Goal: Task Accomplishment & Management: Manage account settings

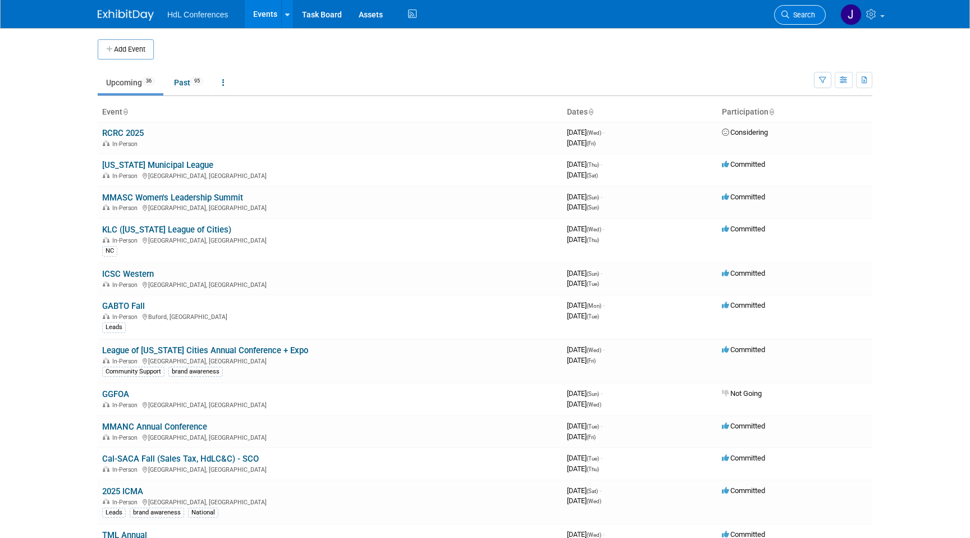
click at [799, 13] on span "Search" at bounding box center [802, 15] width 26 height 8
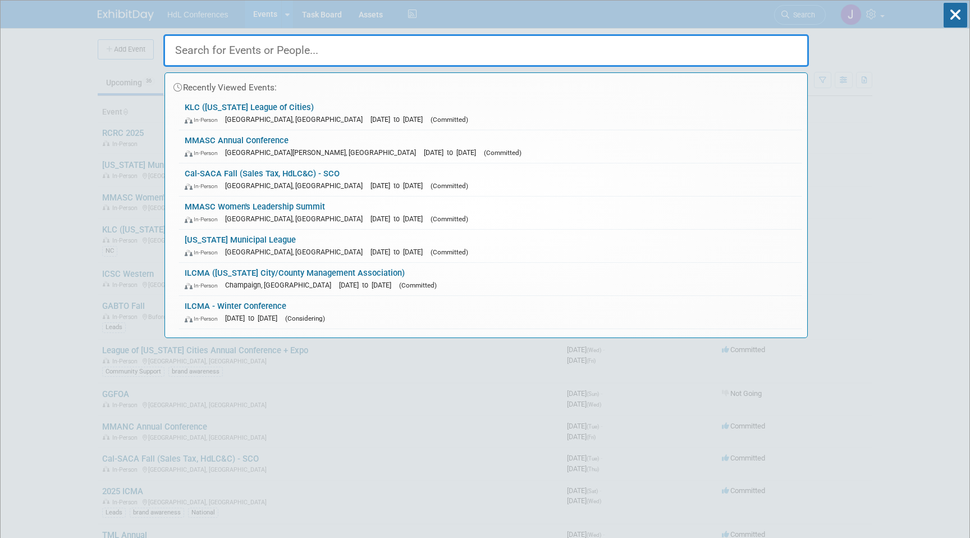
type input "g"
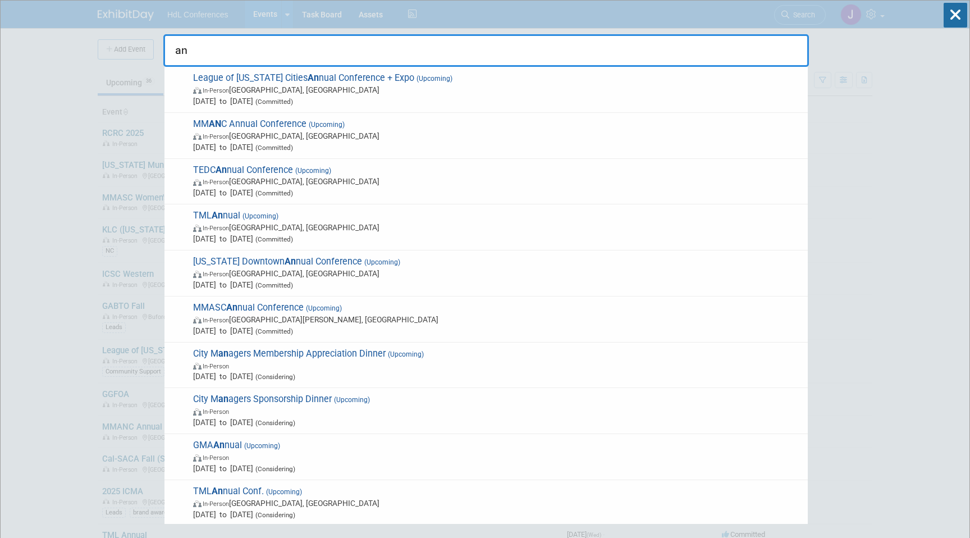
type input "a"
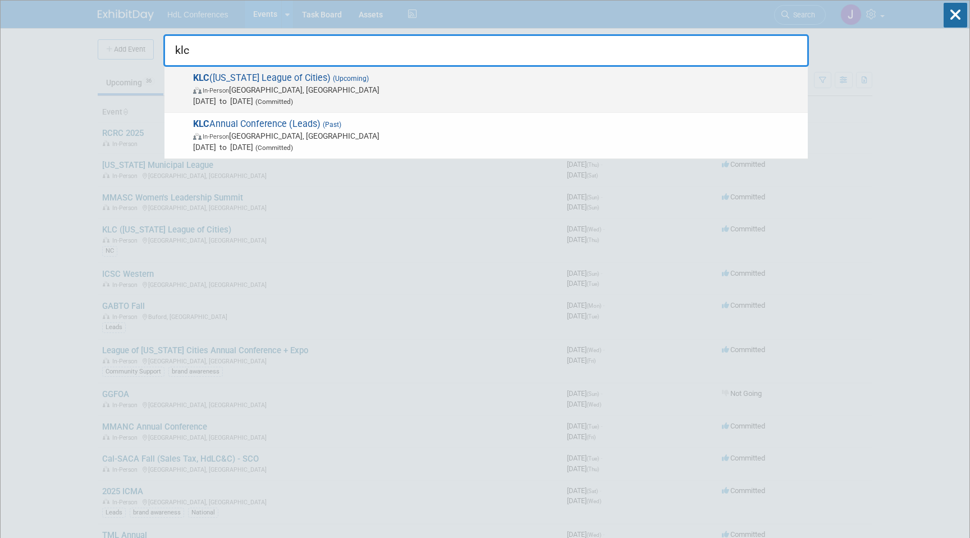
type input "klc"
click at [475, 87] on span "In-Person [GEOGRAPHIC_DATA], [GEOGRAPHIC_DATA]" at bounding box center [497, 89] width 609 height 11
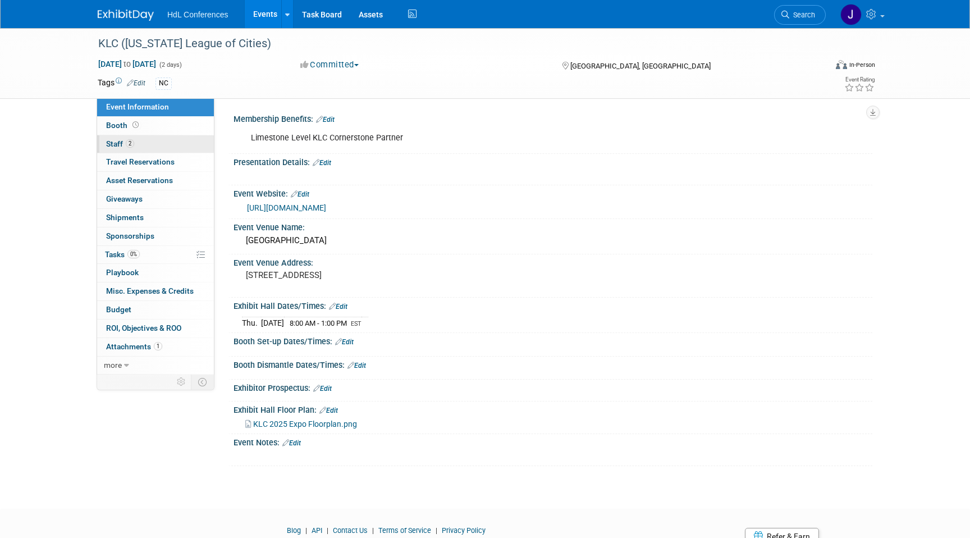
click at [161, 139] on link "2 Staff 2" at bounding box center [155, 144] width 117 height 18
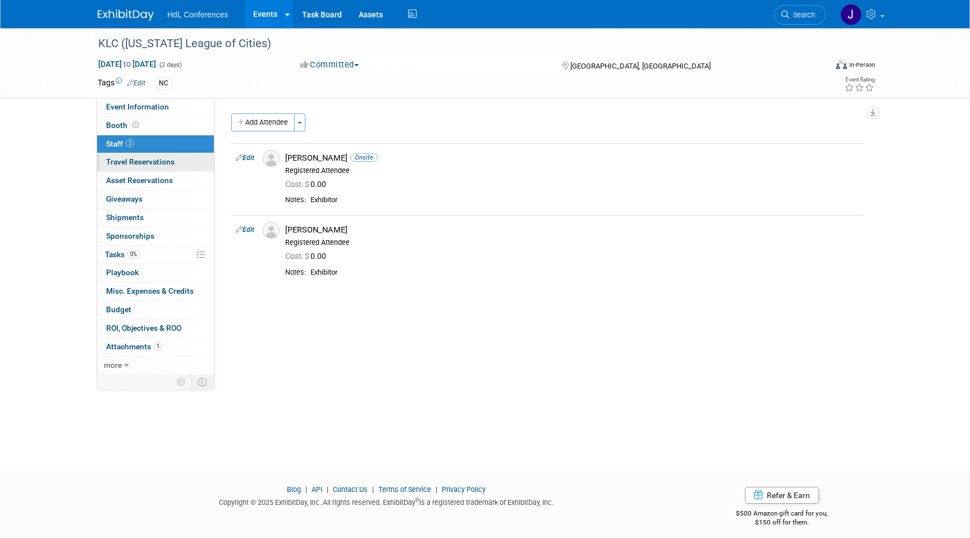
click at [191, 166] on link "0 Travel Reservations 0" at bounding box center [155, 162] width 117 height 18
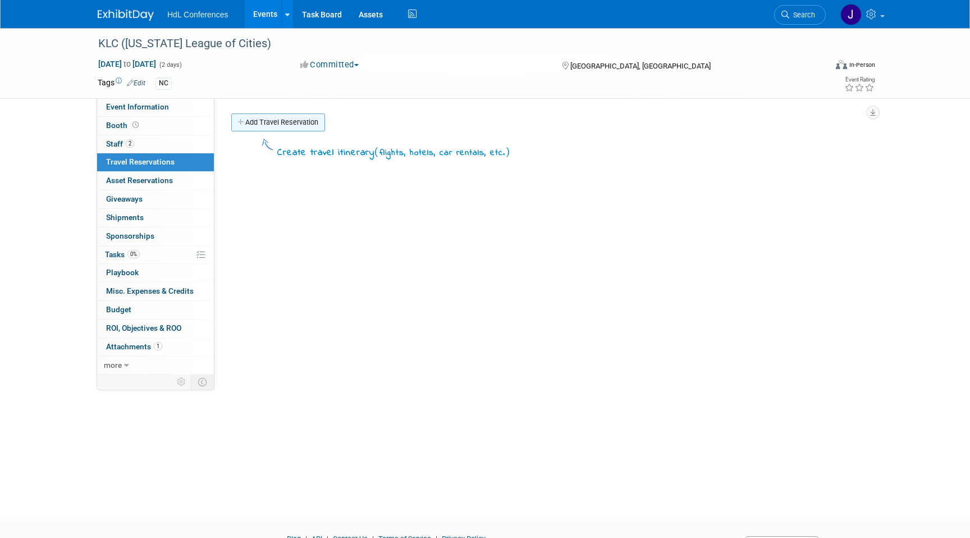
click at [284, 120] on link "Add Travel Reservation" at bounding box center [278, 122] width 94 height 18
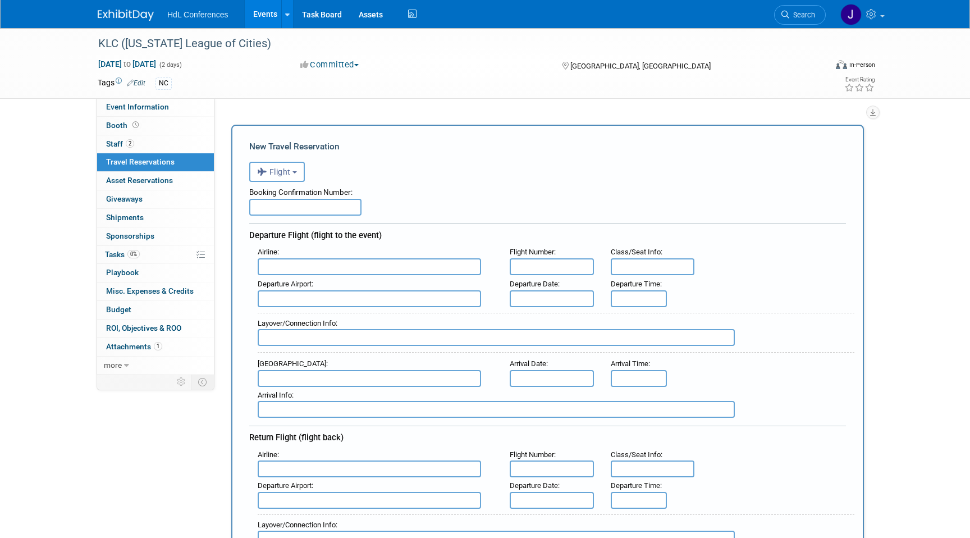
click at [307, 209] on input "text" at bounding box center [305, 207] width 112 height 17
click at [303, 208] on input "text" at bounding box center [305, 207] width 112 height 17
type input "a"
paste input "92739742"
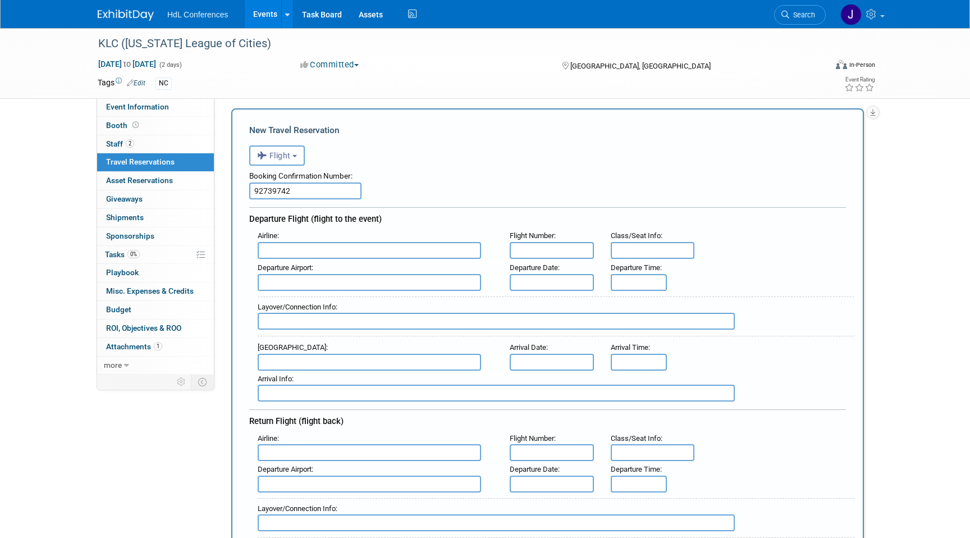
scroll to position [20, 0]
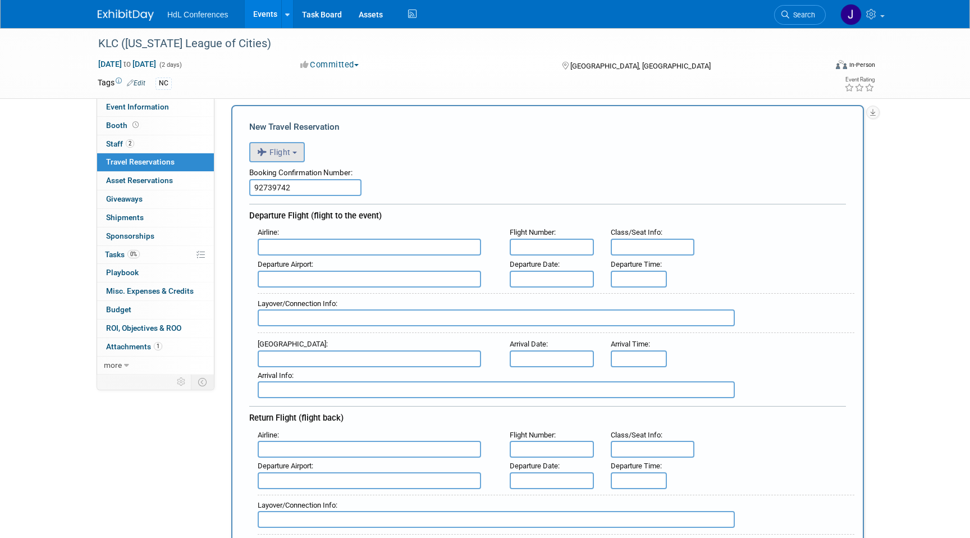
type input "92739742"
click at [289, 149] on span "Flight" at bounding box center [274, 152] width 34 height 9
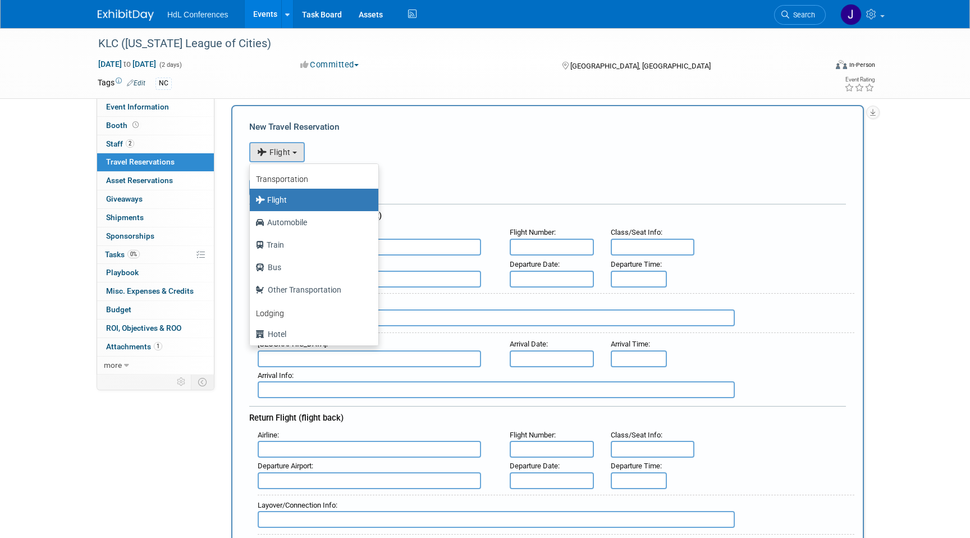
click at [353, 147] on div "<i class="fas fa-plane" style="padding: 6px 4px 6px 1px;"></i> Flight <i class=…" at bounding box center [547, 150] width 597 height 23
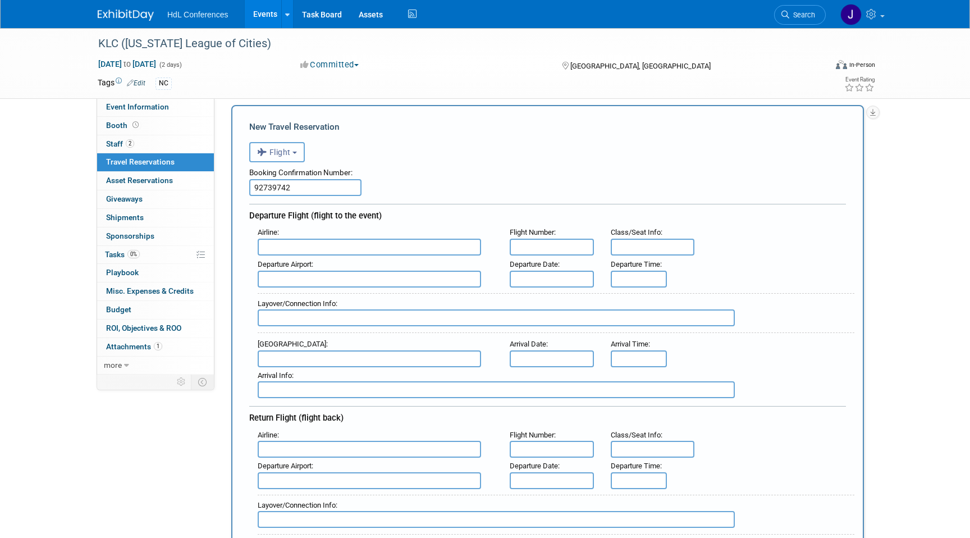
click at [285, 152] on span "Flight" at bounding box center [274, 152] width 34 height 9
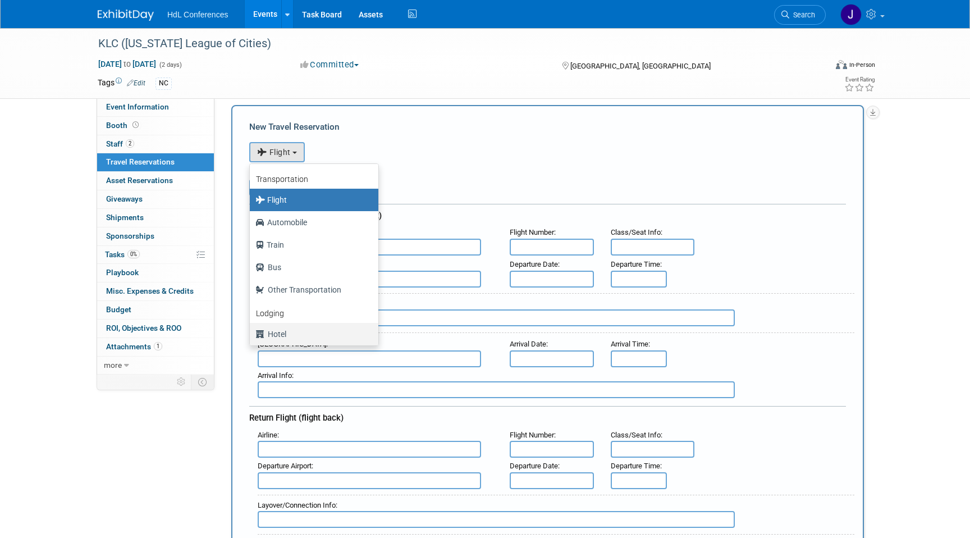
click at [295, 335] on label "Hotel" at bounding box center [311, 334] width 112 height 18
click at [251, 335] on input "Hotel" at bounding box center [247, 332] width 7 height 7
select select "6"
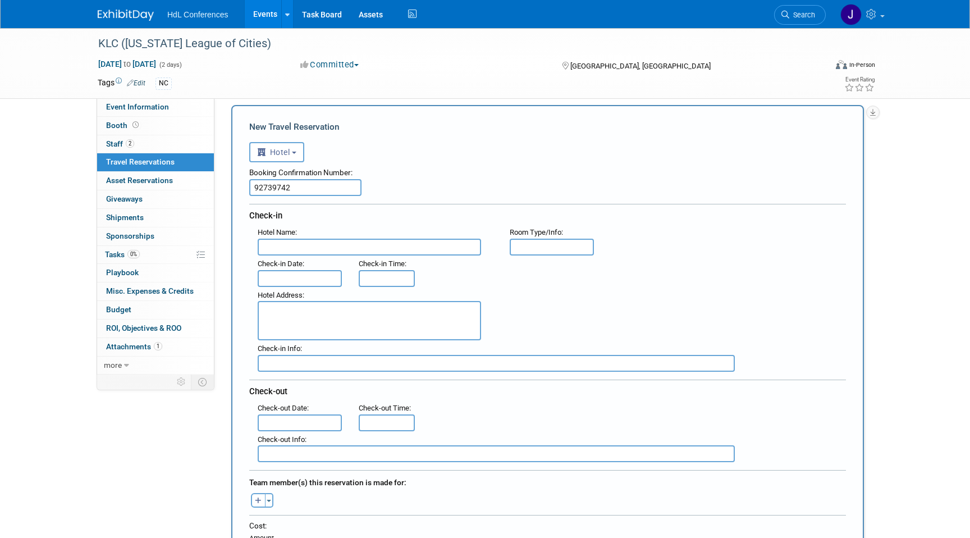
click at [308, 252] on input "text" at bounding box center [369, 247] width 223 height 17
type input "Fairfield Inn Owensboro"
click at [519, 248] on input "text" at bounding box center [552, 247] width 84 height 17
type input "King bed"
click at [280, 277] on input "text" at bounding box center [300, 278] width 84 height 17
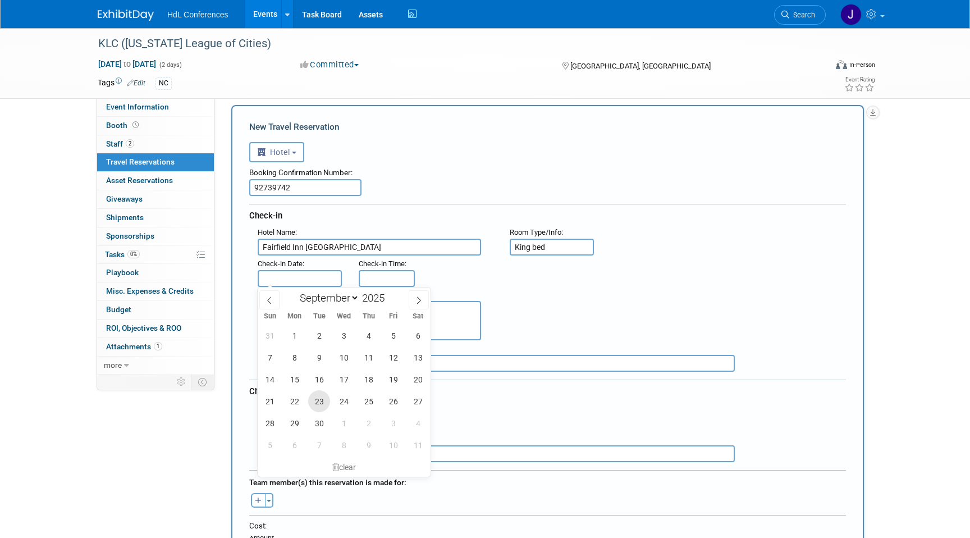
click at [321, 396] on span "23" at bounding box center [319, 401] width 22 height 22
type input "Sep 23, 2025"
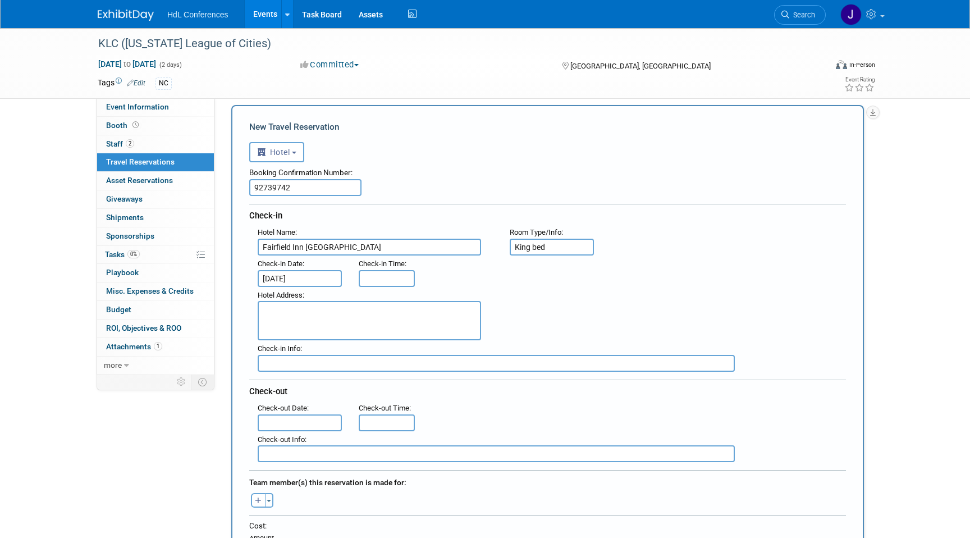
type input "3:00 PM"
click at [388, 278] on input "3:00 PM" at bounding box center [387, 278] width 56 height 17
click at [321, 315] on textarea at bounding box center [369, 320] width 223 height 39
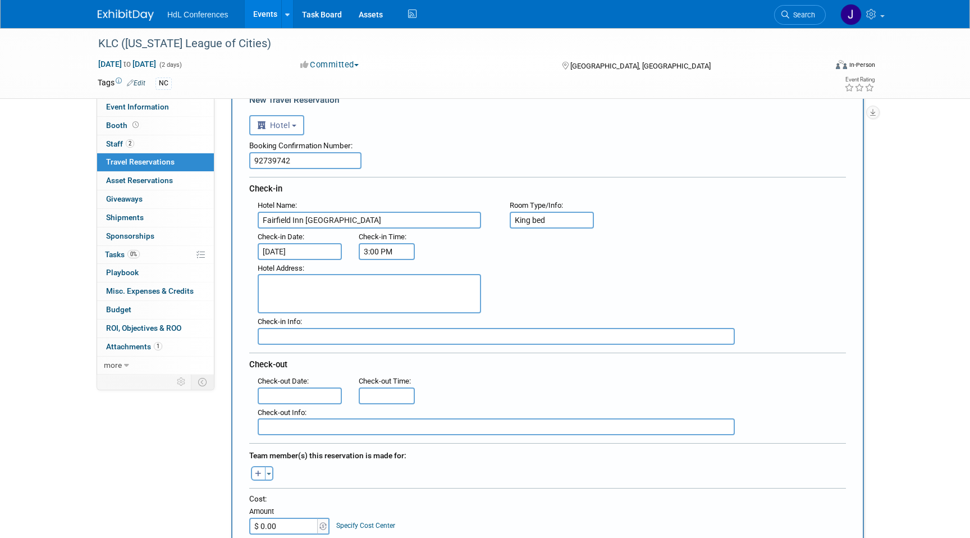
scroll to position [69, 0]
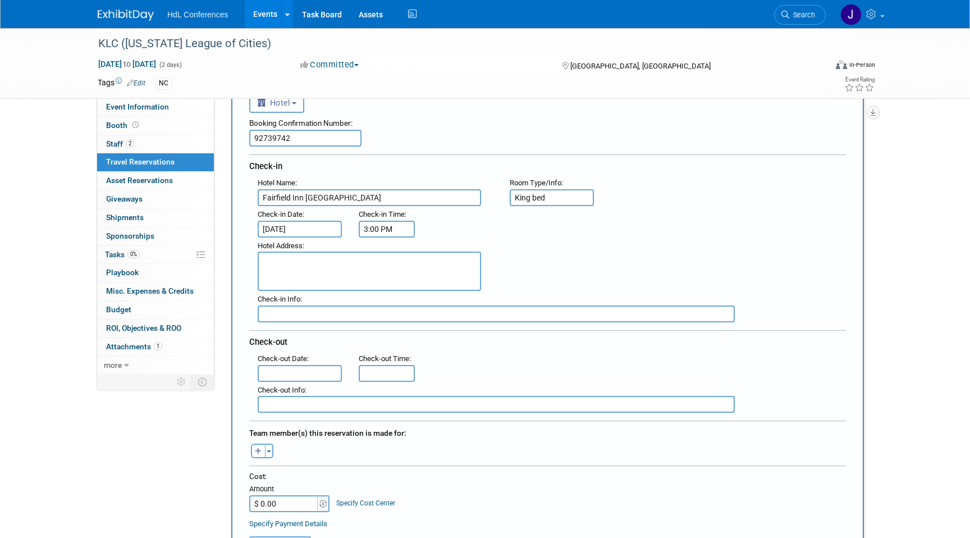
click at [309, 369] on input "text" at bounding box center [300, 373] width 84 height 17
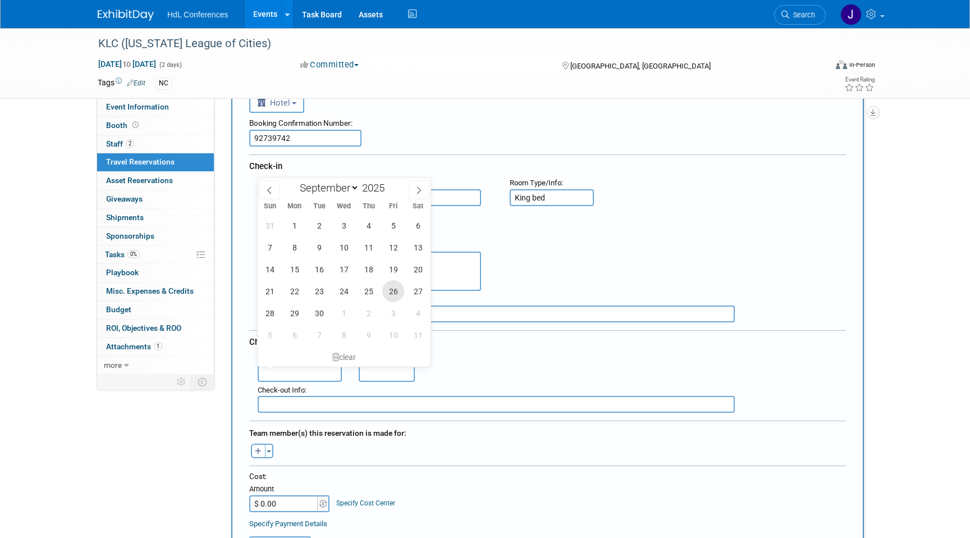
click at [390, 291] on span "26" at bounding box center [393, 291] width 22 height 22
type input "Sep 26, 2025"
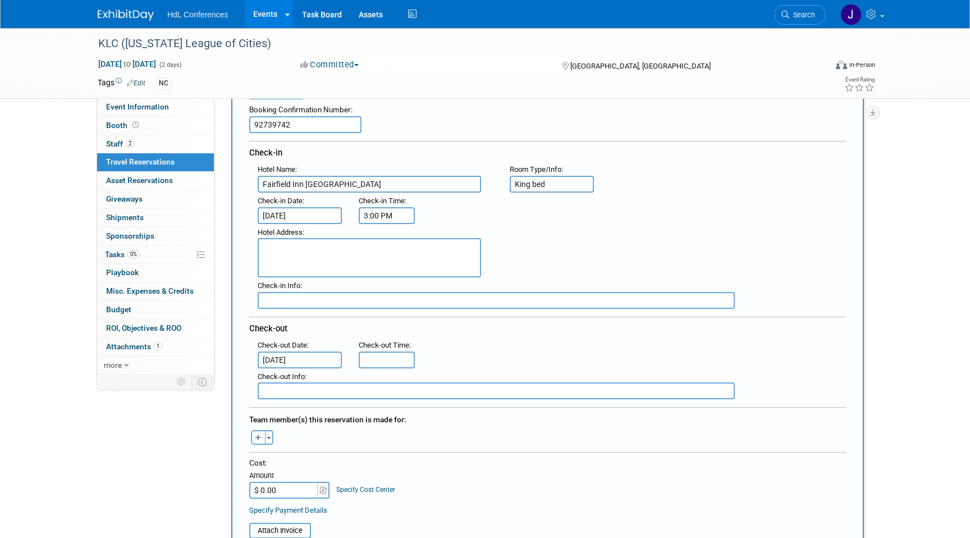
scroll to position [93, 0]
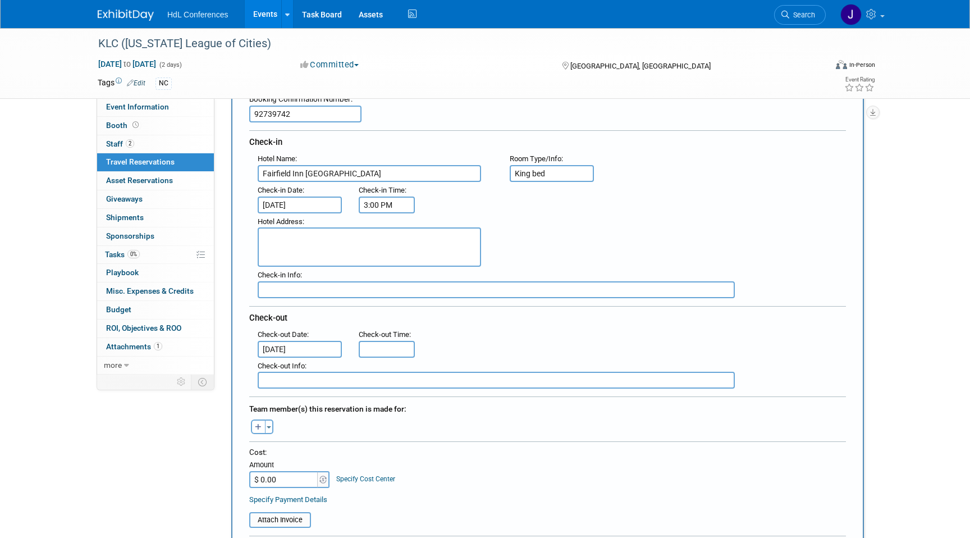
click at [346, 249] on textarea at bounding box center [369, 246] width 223 height 39
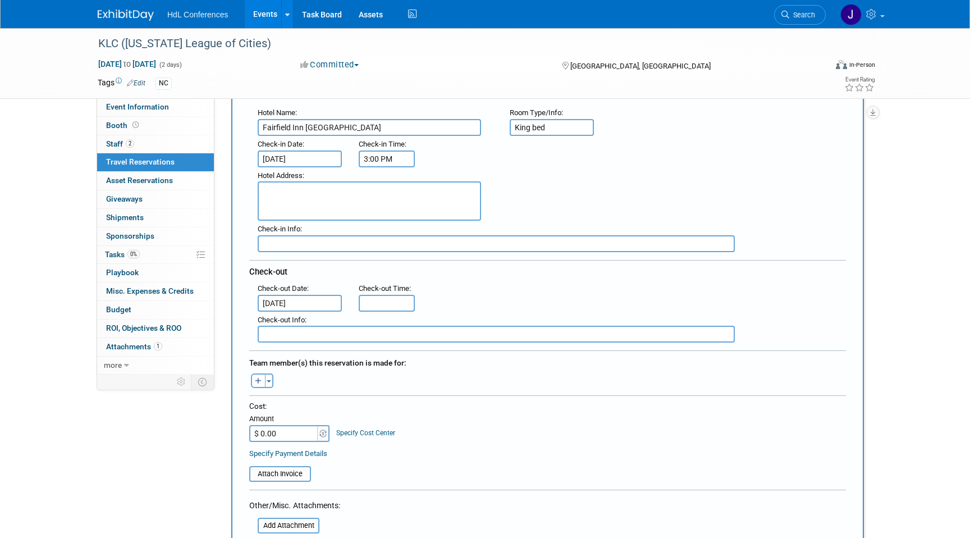
scroll to position [168, 0]
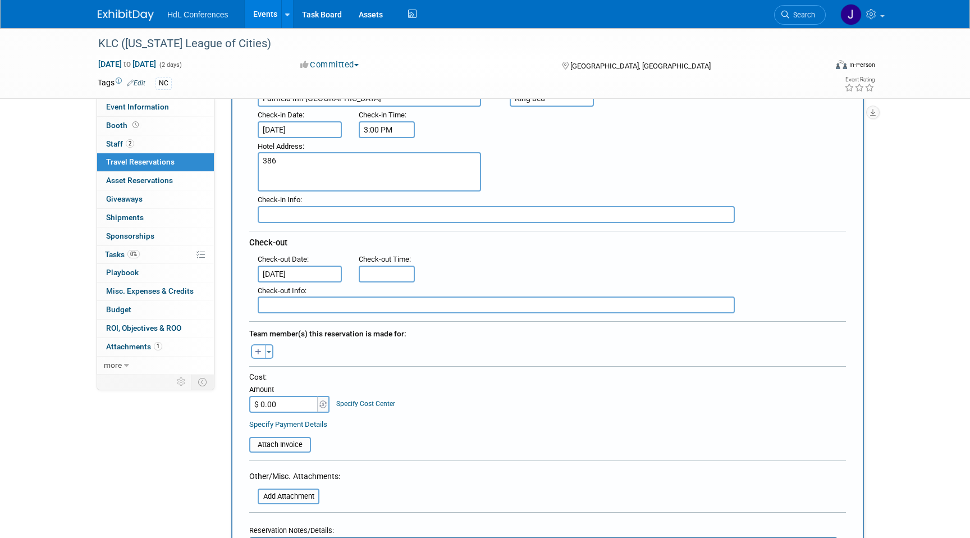
type textarea "386"
click at [281, 397] on input "$ 0.00" at bounding box center [284, 404] width 70 height 17
click at [281, 403] on input "$ 0.00" at bounding box center [284, 404] width 70 height 17
click at [324, 401] on img at bounding box center [322, 404] width 7 height 8
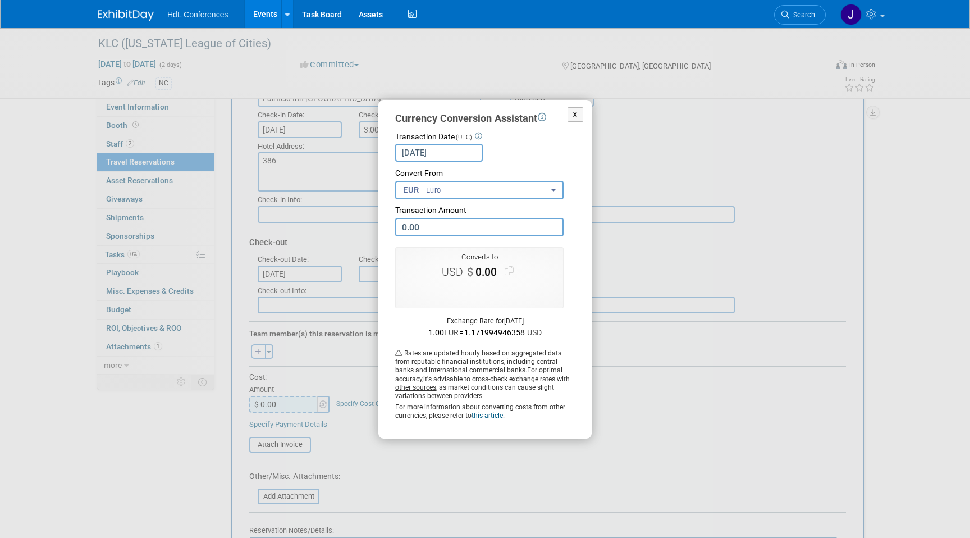
click at [465, 198] on button "EUR Euro" at bounding box center [479, 190] width 168 height 19
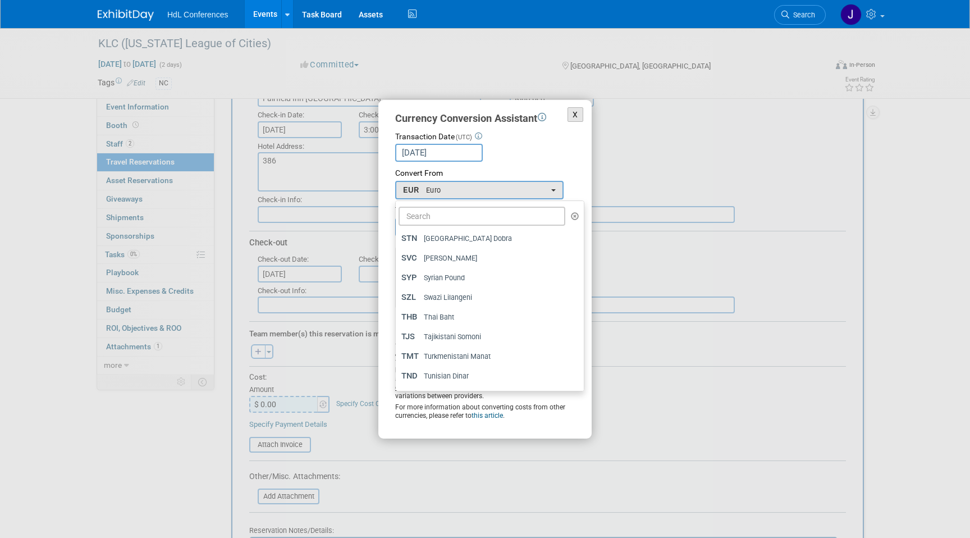
click at [571, 119] on button "X" at bounding box center [576, 114] width 16 height 15
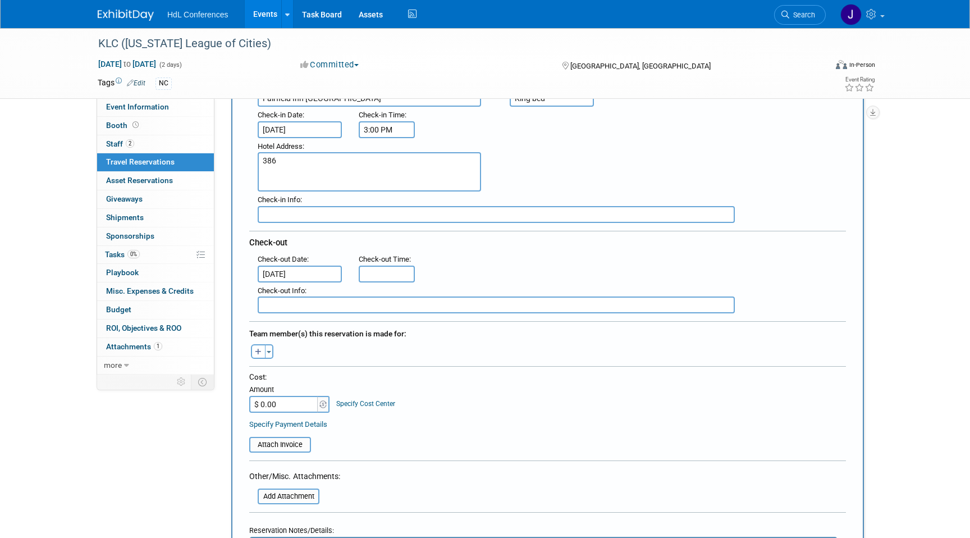
click at [266, 408] on input "$ 0.00" at bounding box center [284, 404] width 70 height 17
type input "$ 386.00"
click at [122, 458] on div "Event Information Event Info Booth Booth 2 Staff 2 Staff 0 Travel Reservations …" at bounding box center [485, 428] width 792 height 1136
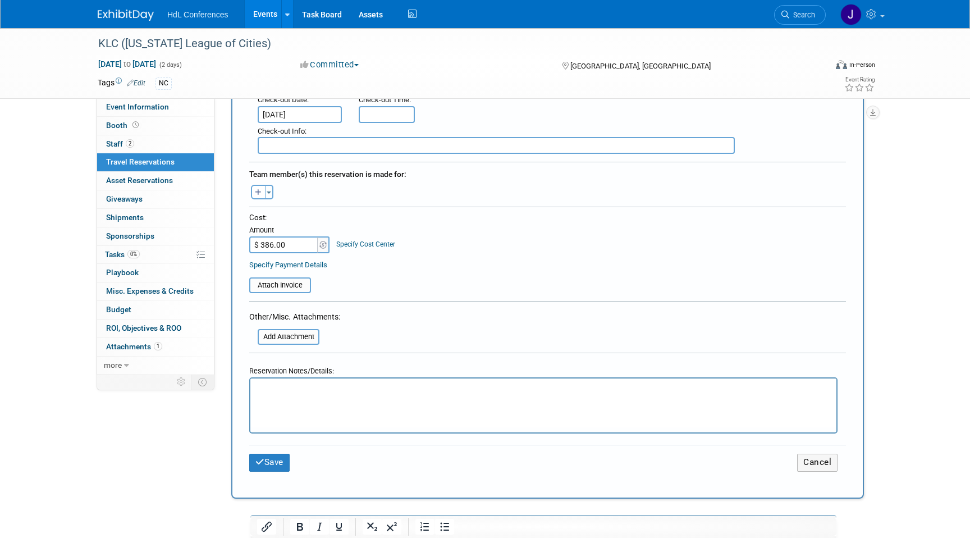
scroll to position [359, 0]
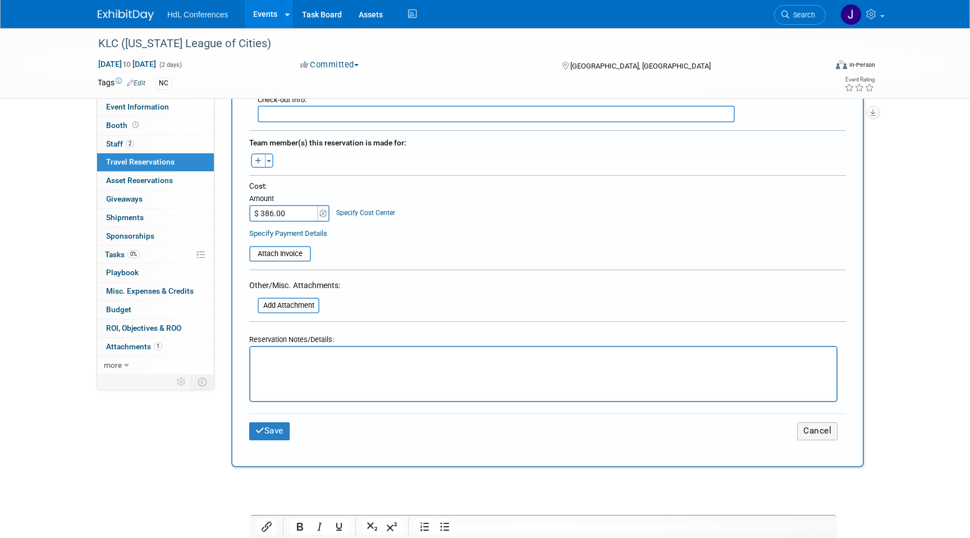
click at [272, 363] on html at bounding box center [543, 355] width 586 height 16
click at [281, 430] on button "Save" at bounding box center [269, 430] width 40 height 17
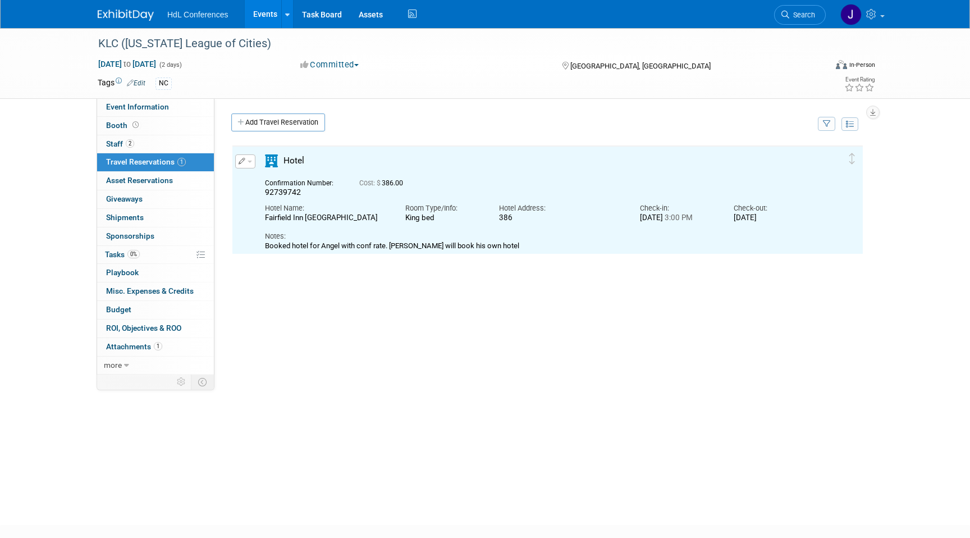
scroll to position [0, 0]
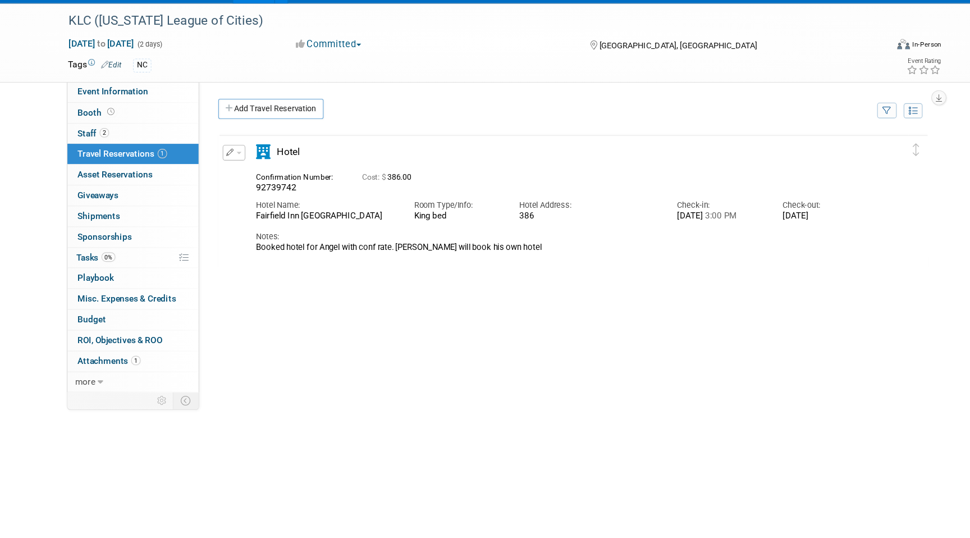
click at [601, 177] on div "Cost: $ 386.00" at bounding box center [561, 182] width 405 height 12
click at [235, 156] on button "button" at bounding box center [245, 161] width 20 height 14
click at [253, 172] on li "Edit Reservation" at bounding box center [283, 181] width 95 height 19
click at [245, 153] on td "Delete Reservation 92739742 Cost: $ 386.00 Hotel Name:" at bounding box center [539, 200] width 614 height 108
click at [247, 163] on button "button" at bounding box center [245, 161] width 20 height 14
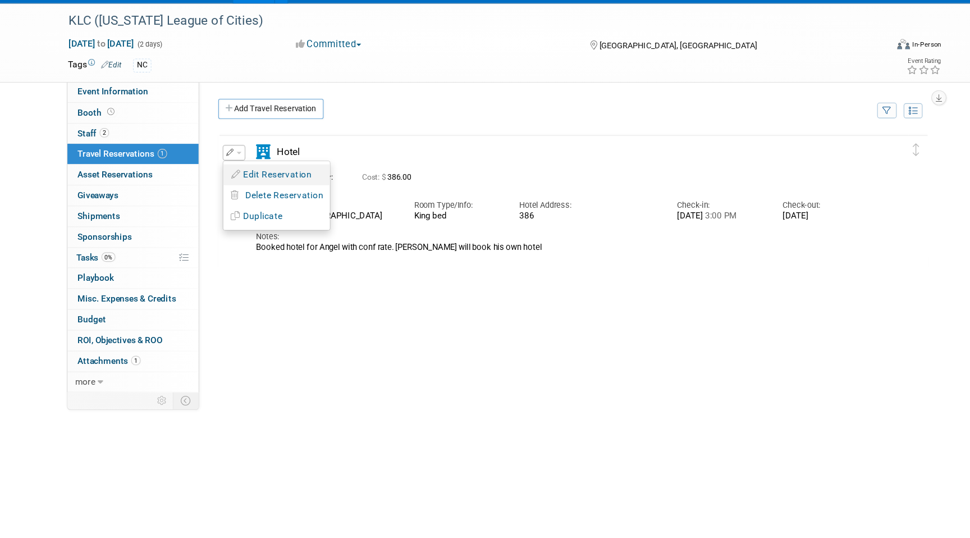
drag, startPoint x: 271, startPoint y: 192, endPoint x: 263, endPoint y: 183, distance: 11.9
click at [263, 183] on ul "Edit Reservation Delete Reservation" at bounding box center [283, 199] width 96 height 62
click at [263, 183] on div "Confirmation Number: 92739742" at bounding box center [304, 187] width 94 height 22
click at [245, 166] on button "button" at bounding box center [245, 161] width 20 height 14
click at [257, 178] on button "Edit Reservation" at bounding box center [283, 181] width 95 height 16
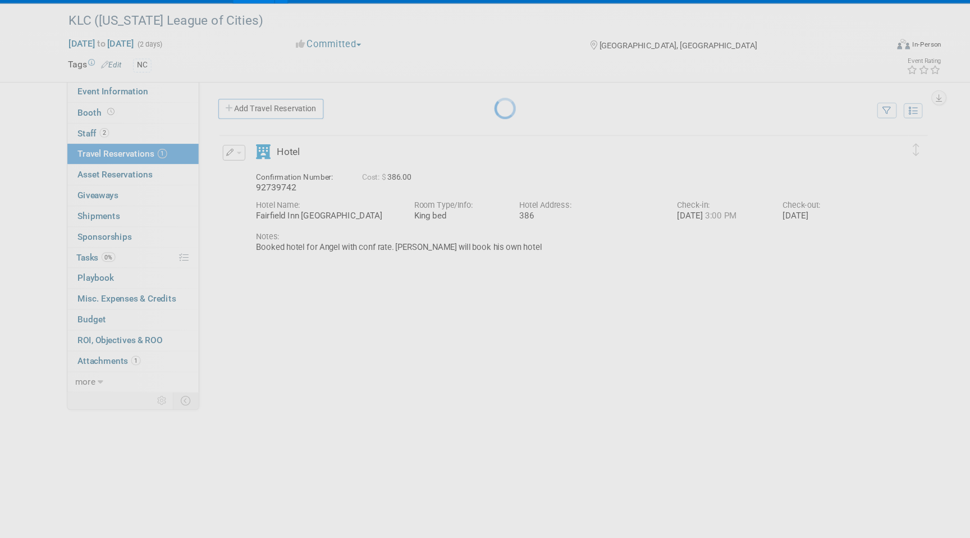
select select "f13019e8-4b58-4739-bc1e-b557bff4178d"
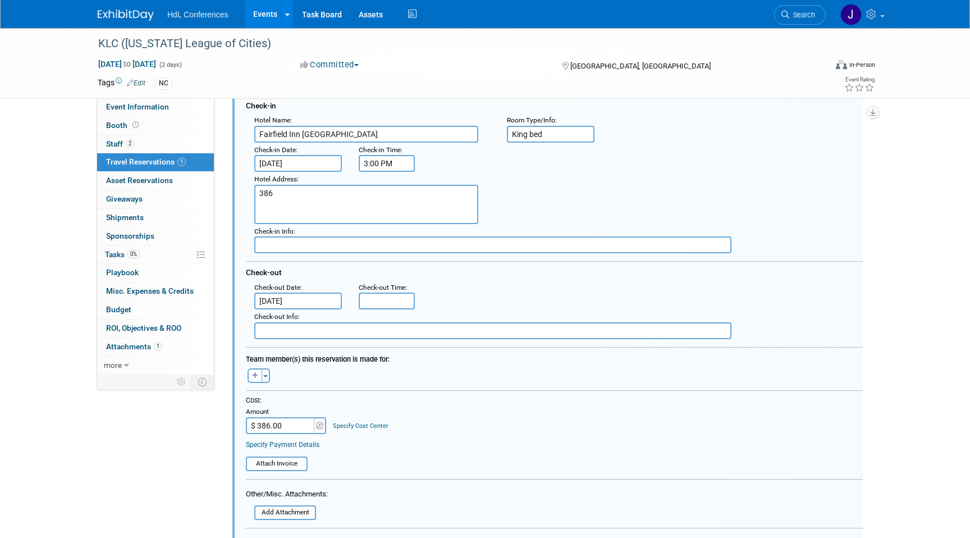
scroll to position [184, 0]
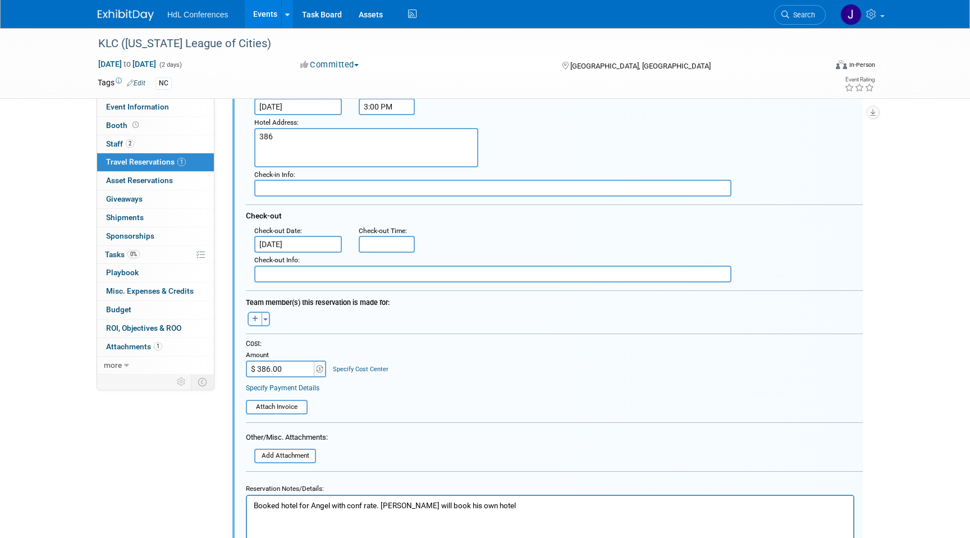
click at [259, 322] on button "button" at bounding box center [255, 319] width 15 height 15
select select
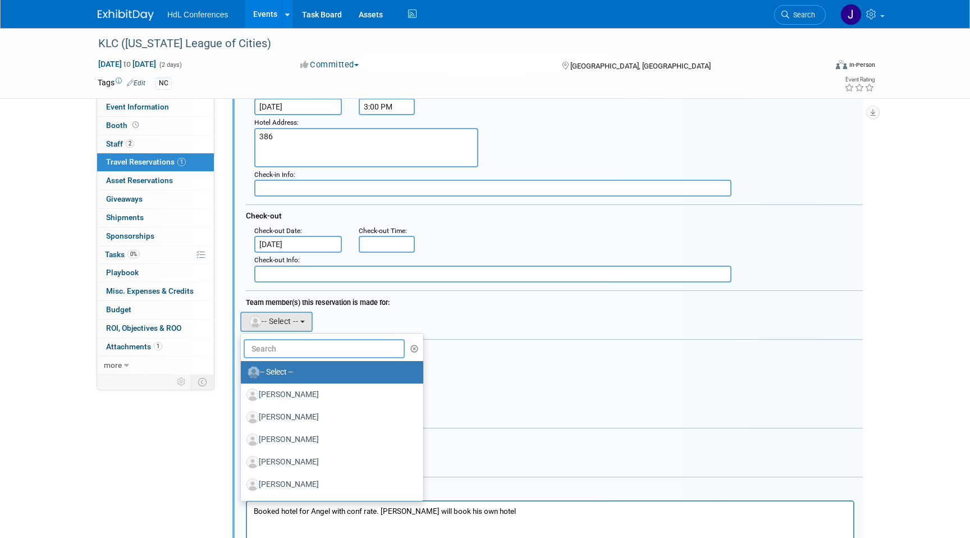
click at [277, 354] on input "text" at bounding box center [324, 348] width 161 height 19
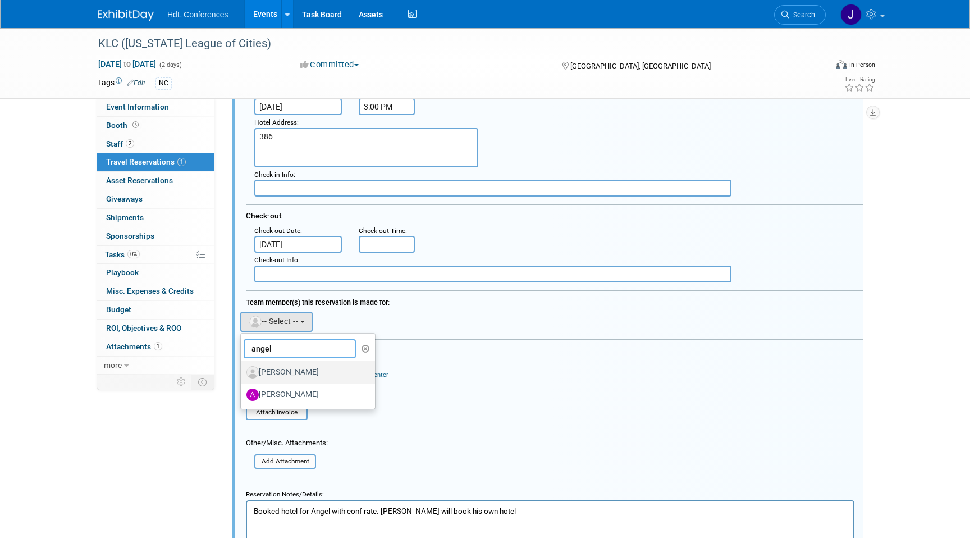
type input "angel"
click at [299, 373] on label "Angel Vega" at bounding box center [304, 372] width 117 height 18
click at [243, 373] on input "Angel Vega" at bounding box center [238, 370] width 7 height 7
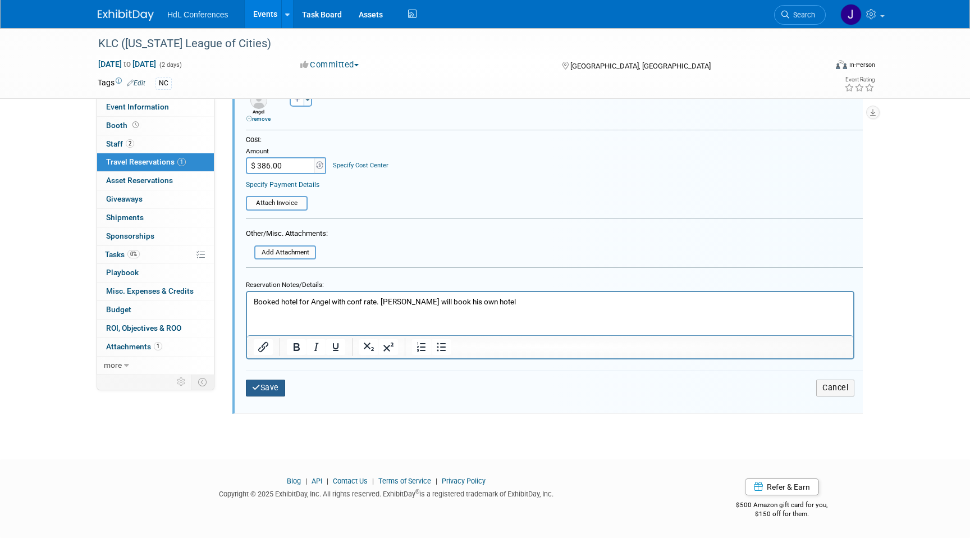
click at [269, 381] on button "Save" at bounding box center [265, 387] width 39 height 16
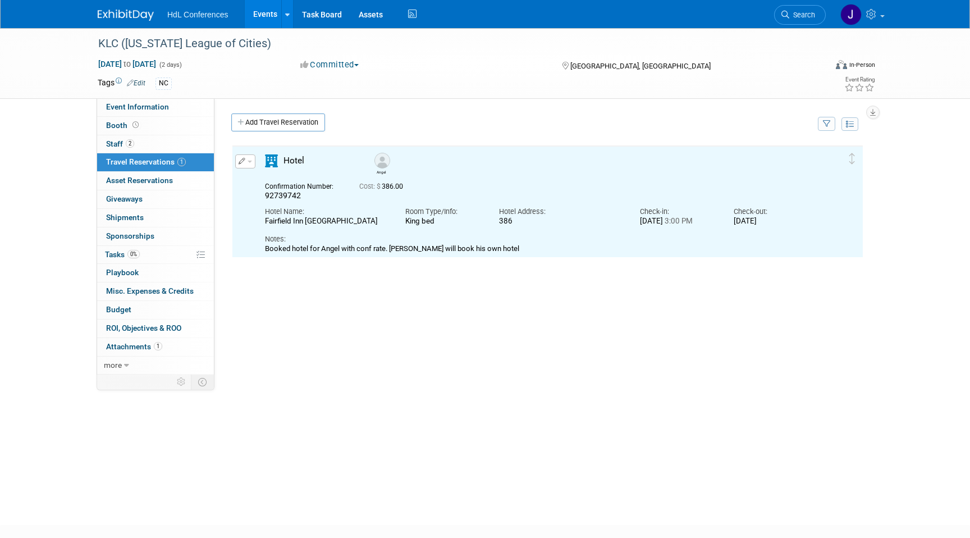
scroll to position [0, 0]
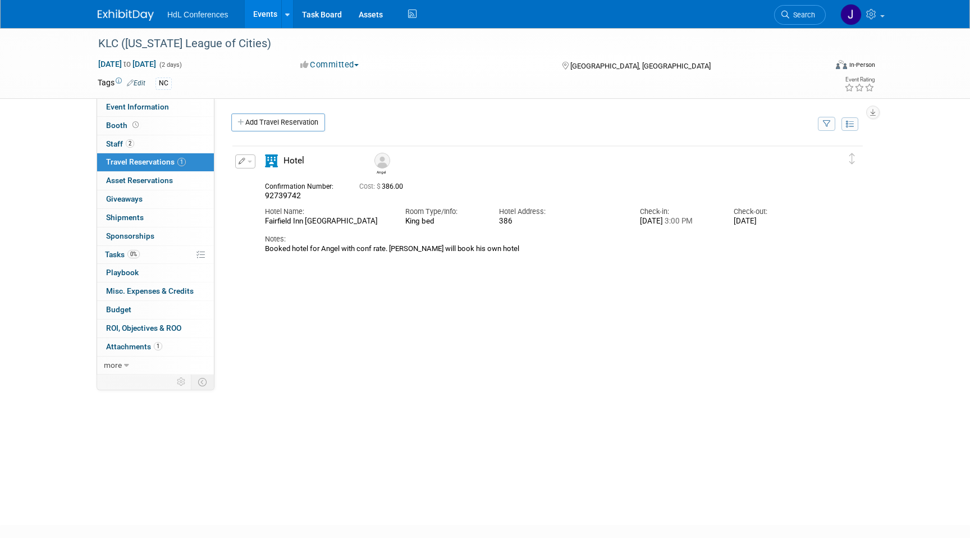
click at [244, 161] on icon "button" at bounding box center [242, 161] width 7 height 7
click at [252, 175] on button "Edit Reservation" at bounding box center [283, 181] width 95 height 16
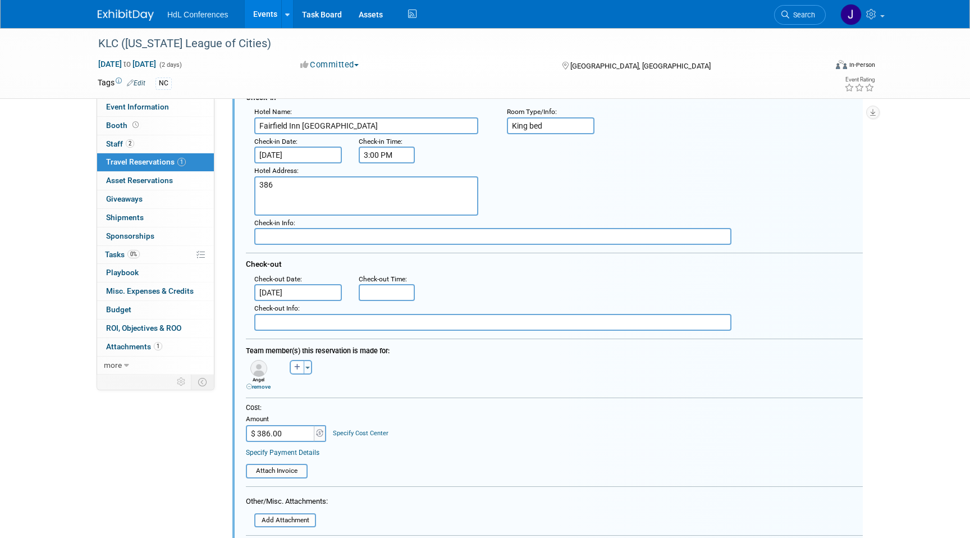
scroll to position [101, 0]
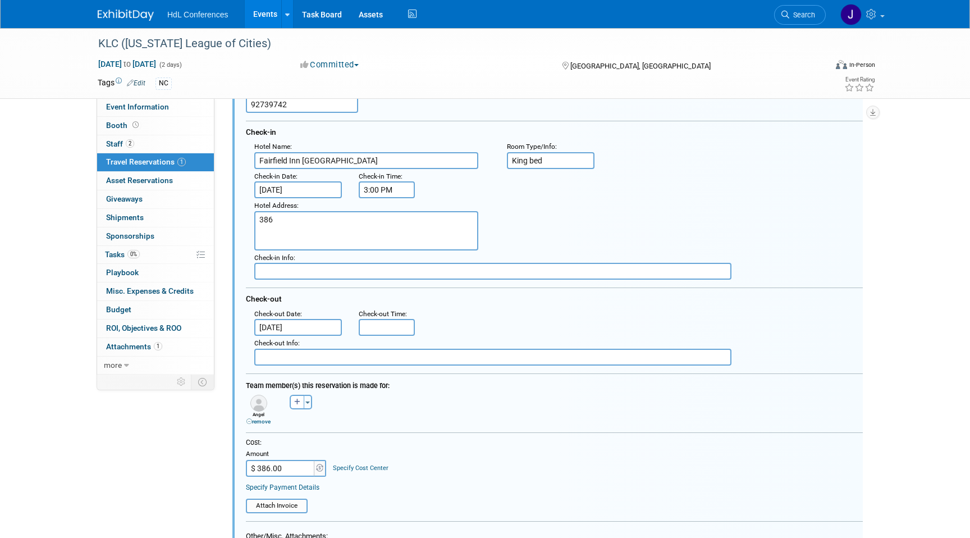
click at [391, 204] on div "Hotel Address :" at bounding box center [372, 205] width 236 height 11
click at [391, 232] on textarea "386" at bounding box center [366, 230] width 224 height 39
type textarea "3"
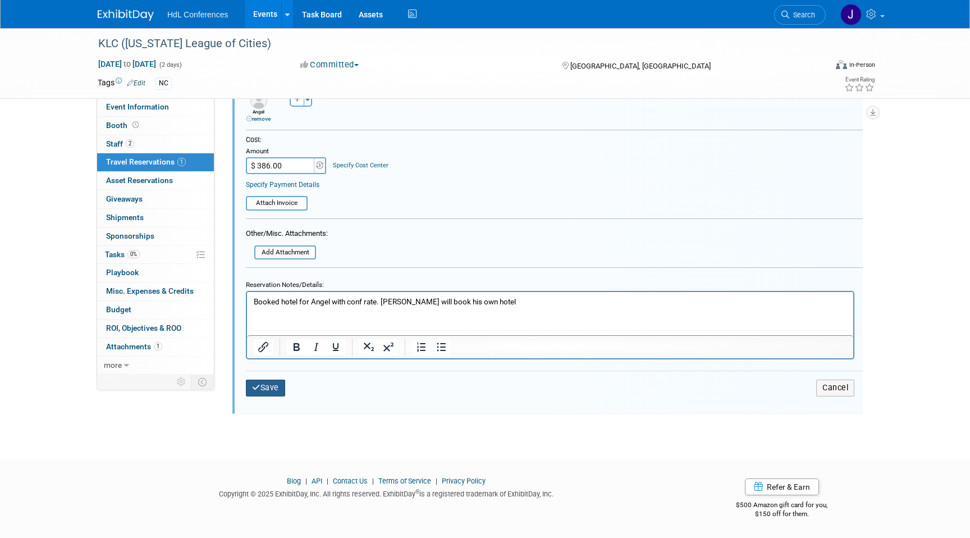
click at [263, 390] on button "Save" at bounding box center [265, 387] width 39 height 16
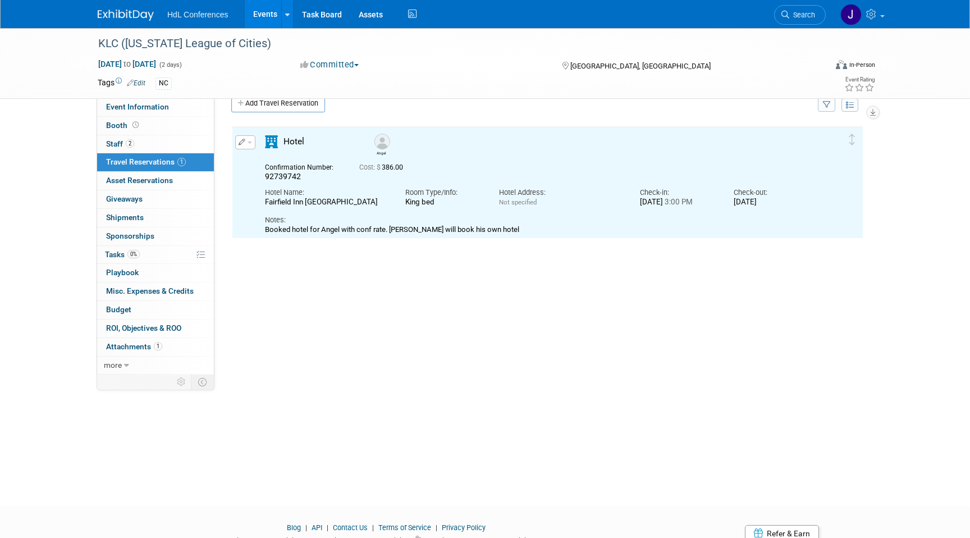
scroll to position [0, 0]
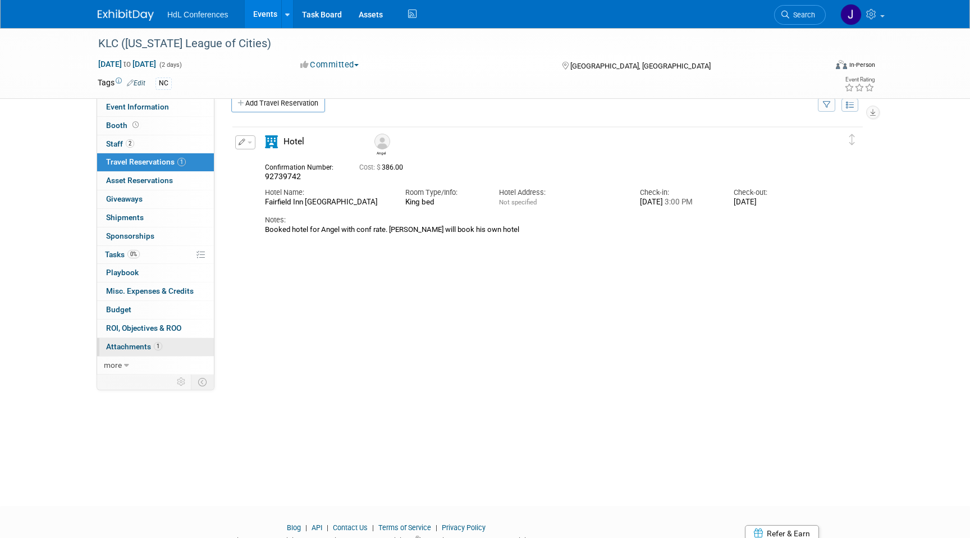
click at [147, 348] on span "Attachments 1" at bounding box center [134, 346] width 56 height 9
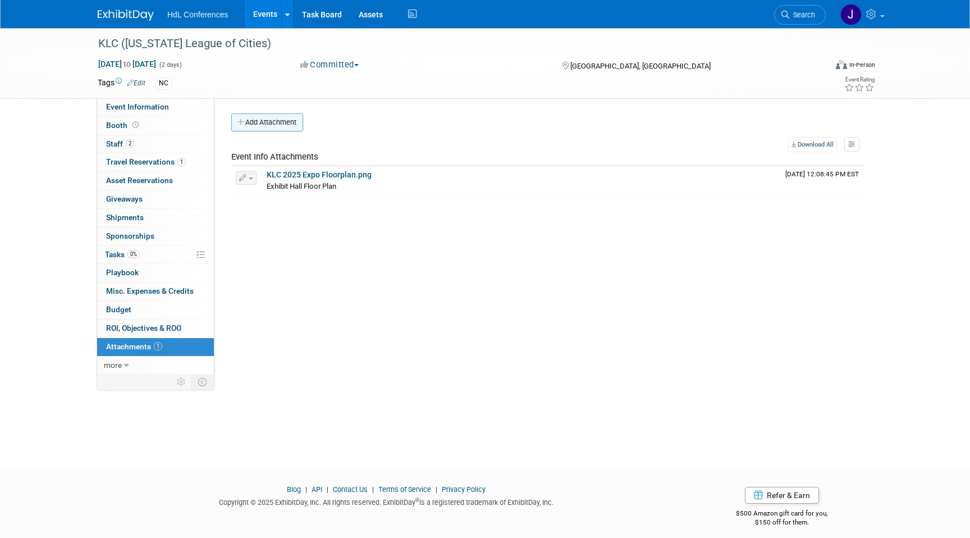
click at [277, 126] on button "Add Attachment" at bounding box center [267, 122] width 72 height 18
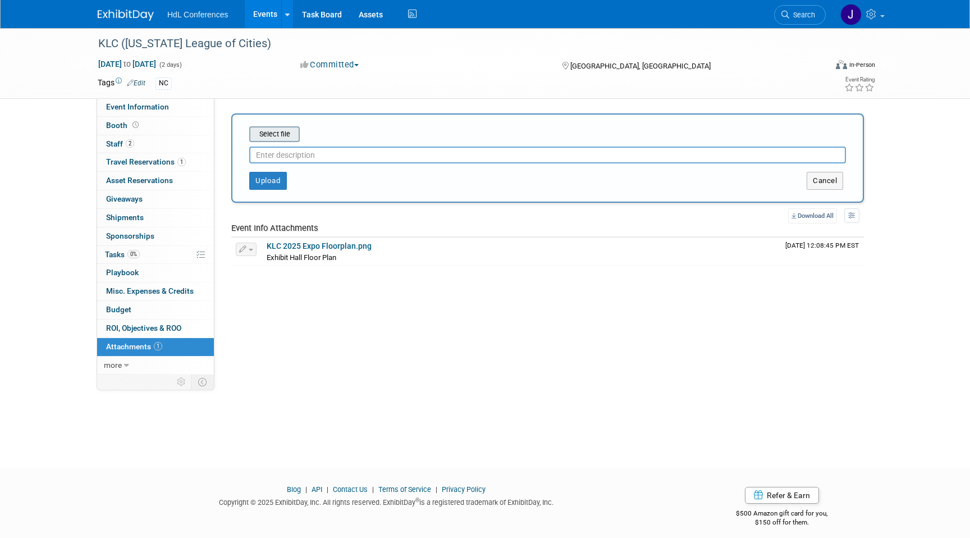
click at [273, 139] on input "file" at bounding box center [232, 133] width 134 height 13
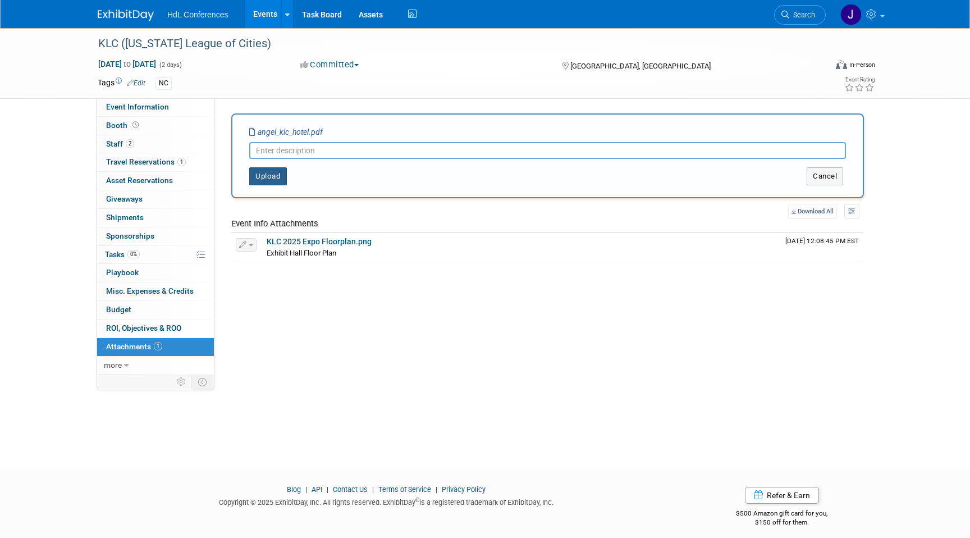
click at [267, 182] on button "Upload" at bounding box center [268, 176] width 38 height 18
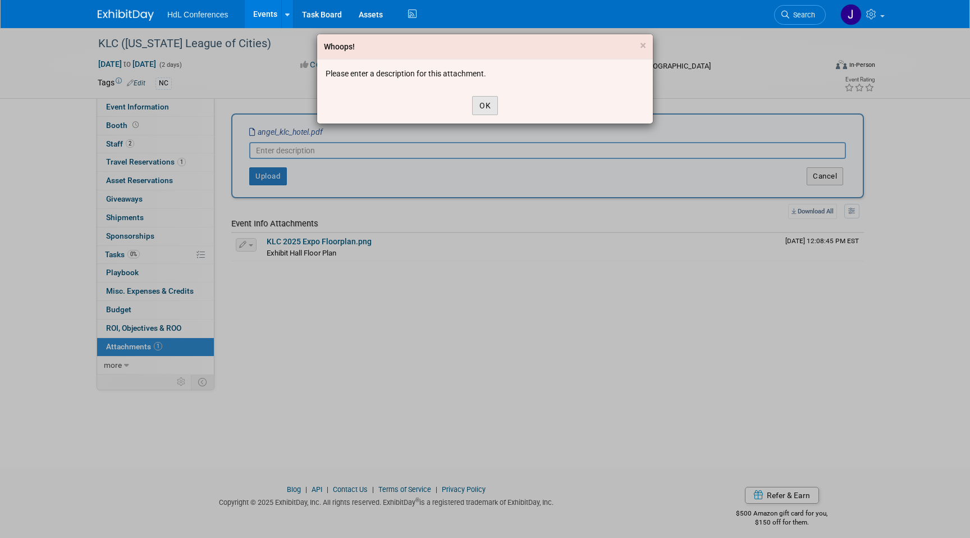
click at [482, 106] on button "OK" at bounding box center [485, 105] width 26 height 19
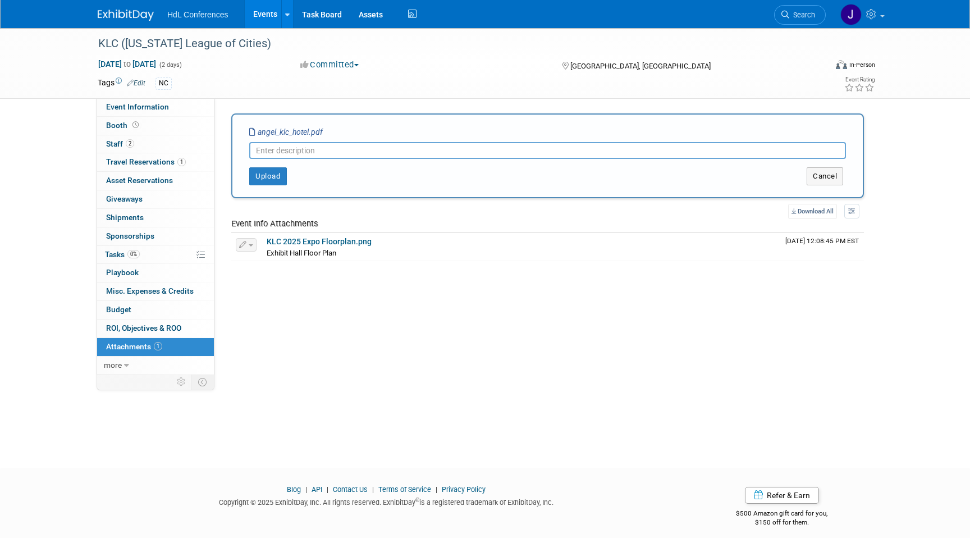
click at [462, 139] on div at bounding box center [547, 148] width 597 height 21
click at [462, 147] on input "text" at bounding box center [547, 150] width 597 height 17
type input "Angel KLC hotel receipt"
click at [270, 172] on button "Upload" at bounding box center [268, 176] width 38 height 18
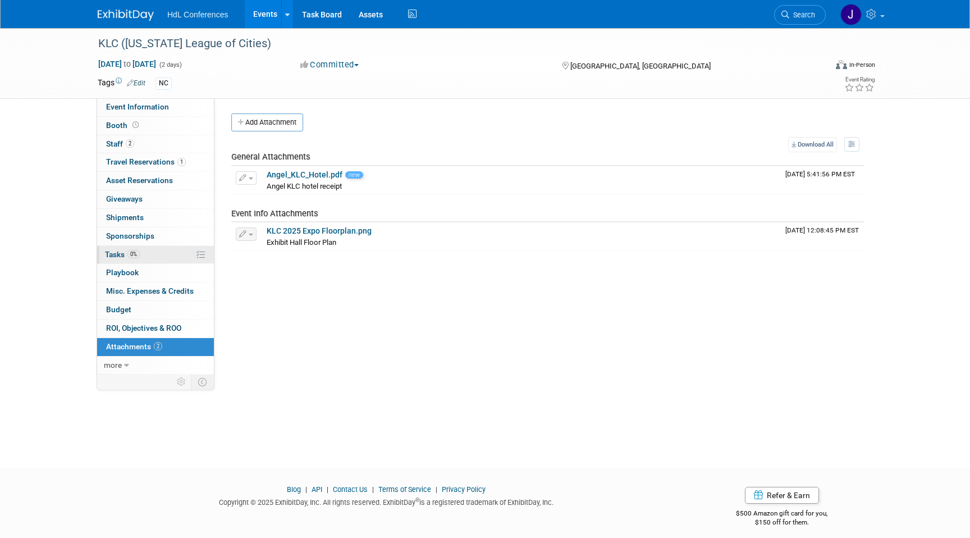
click at [152, 256] on link "0% Tasks 0%" at bounding box center [155, 255] width 117 height 18
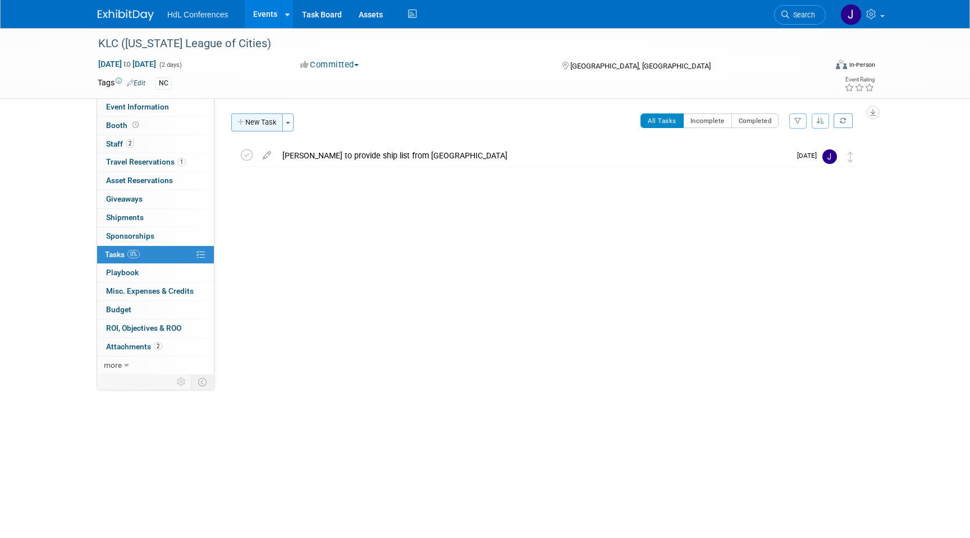
click at [245, 120] on button "New Task" at bounding box center [257, 122] width 52 height 18
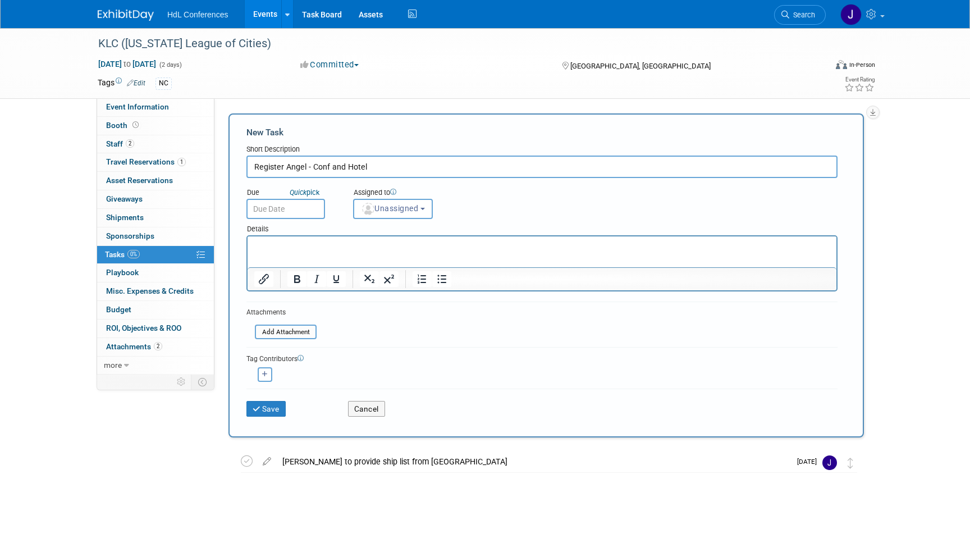
type input "Register Angel - Conf and Hotel"
click at [418, 223] on div "Details" at bounding box center [541, 227] width 591 height 16
click at [403, 205] on span "Unassigned" at bounding box center [389, 208] width 57 height 9
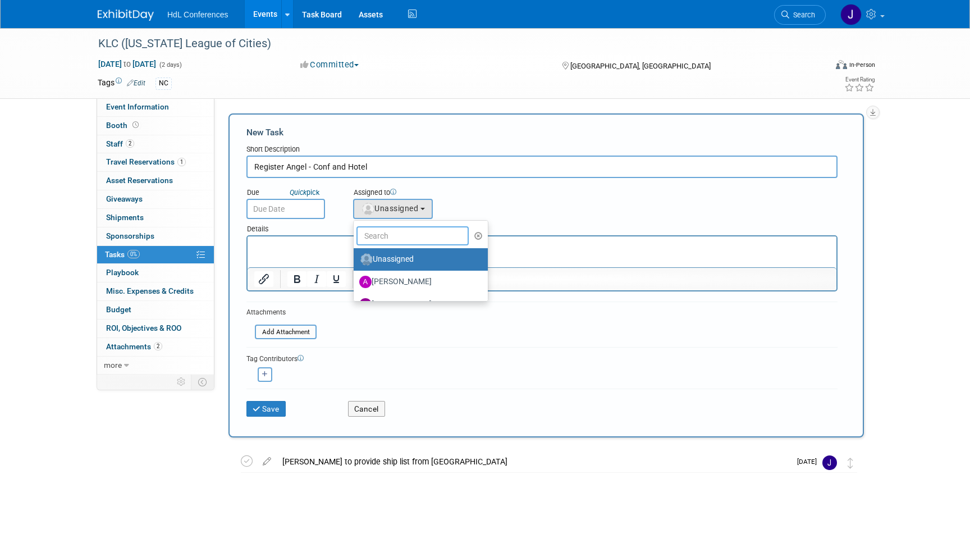
click at [404, 243] on input "text" at bounding box center [412, 235] width 112 height 19
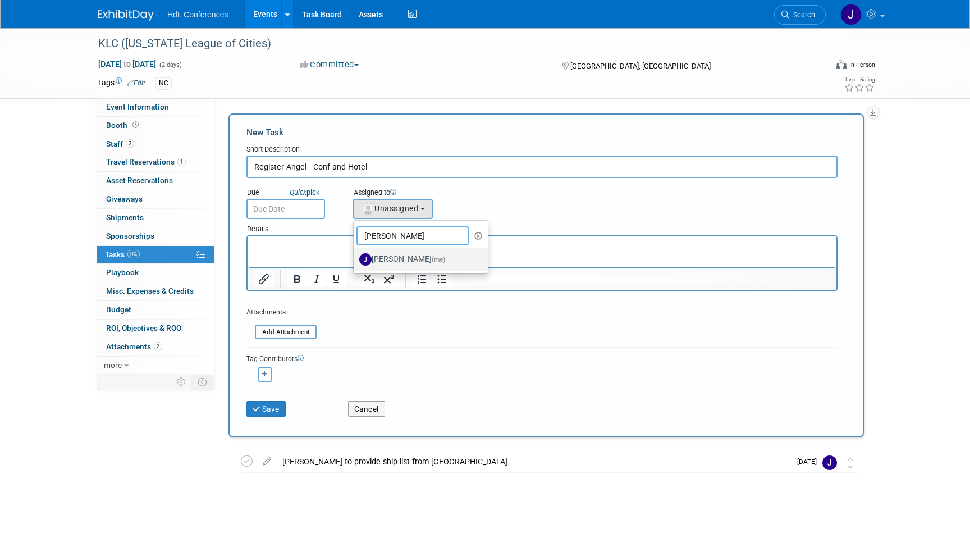
type input "johnny"
click at [387, 256] on label "Johnny Nguyen (me)" at bounding box center [417, 259] width 117 height 18
click at [355, 256] on input "Johnny Nguyen (me)" at bounding box center [351, 257] width 7 height 7
select select "7ad0ca50-c2e1-45ff-affb-70136651c9ce"
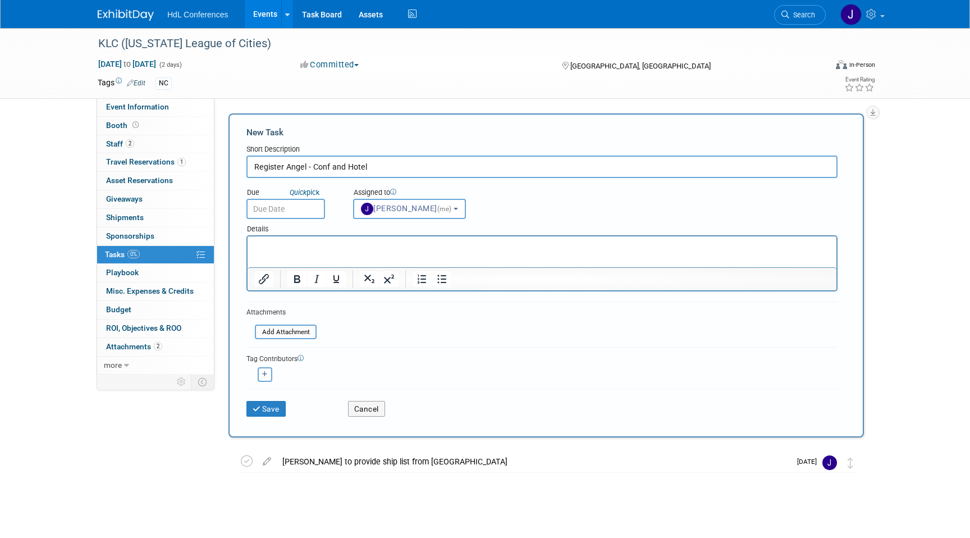
click at [278, 212] on input "text" at bounding box center [285, 209] width 79 height 20
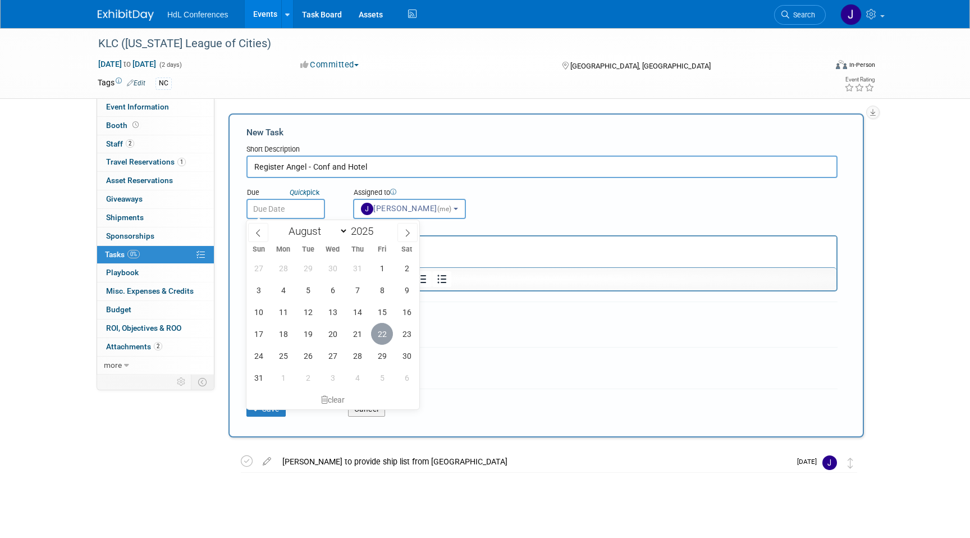
click at [381, 330] on span "22" at bounding box center [382, 334] width 22 height 22
type input "Aug 22, 2025"
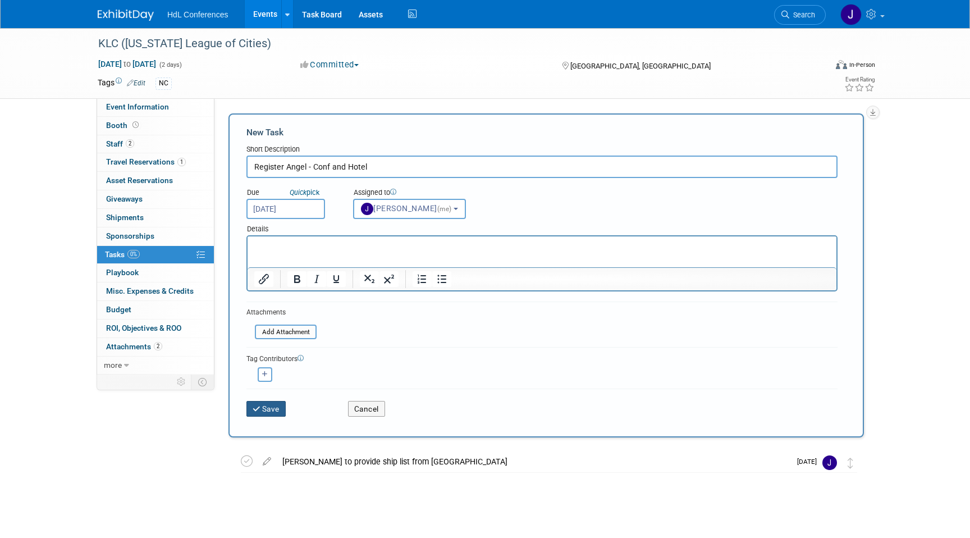
click at [278, 410] on button "Save" at bounding box center [265, 409] width 39 height 16
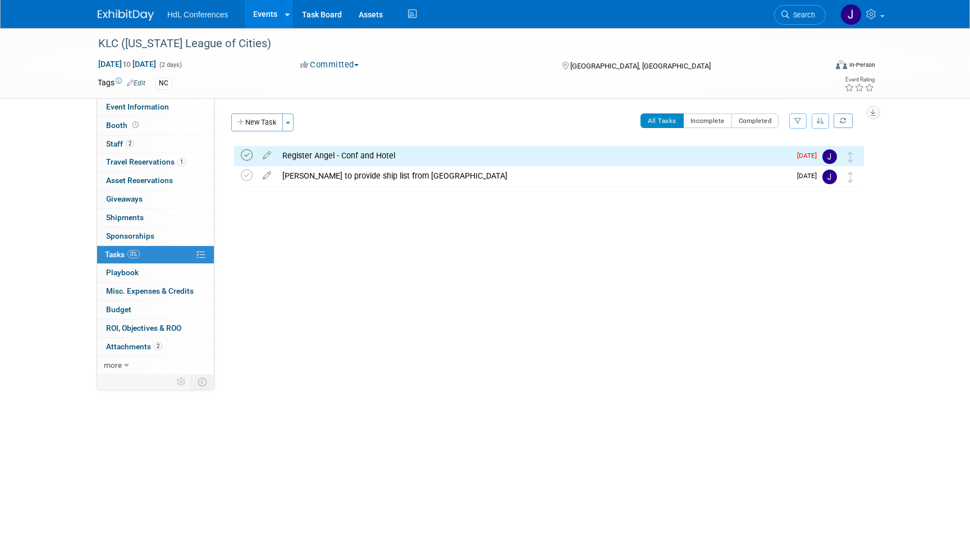
click at [248, 155] on icon at bounding box center [247, 155] width 12 height 12
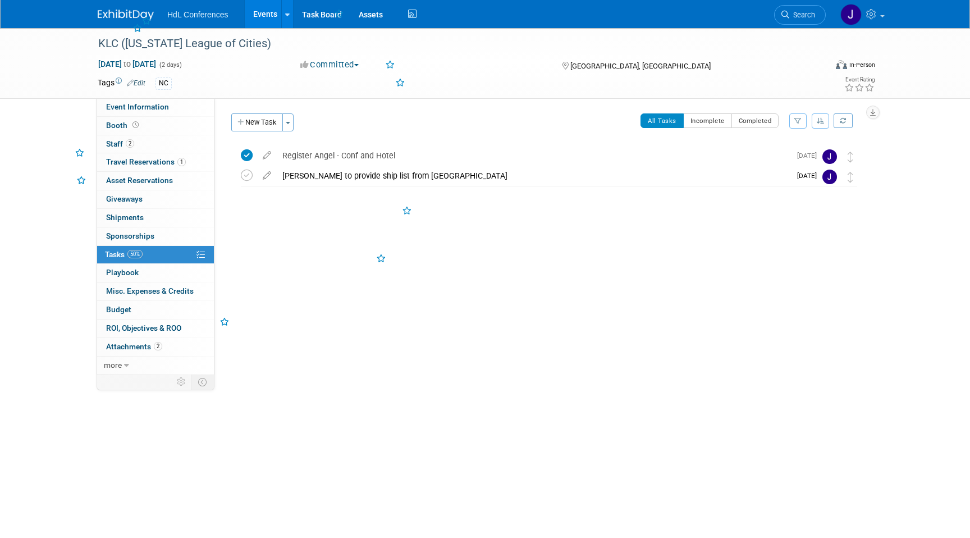
click at [386, 310] on div "Membership Benefits: Edit Limestone Level KLC Cornerstone Partner X Presentatio…" at bounding box center [543, 236] width 658 height 276
click at [147, 160] on span "Travel Reservations 1" at bounding box center [146, 161] width 80 height 9
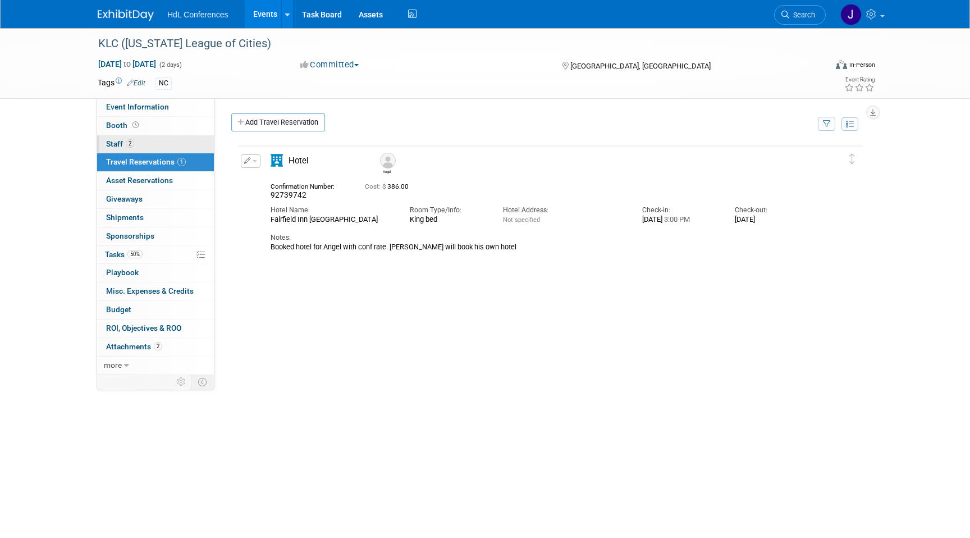
click at [156, 149] on link "2 Staff 2" at bounding box center [155, 144] width 117 height 18
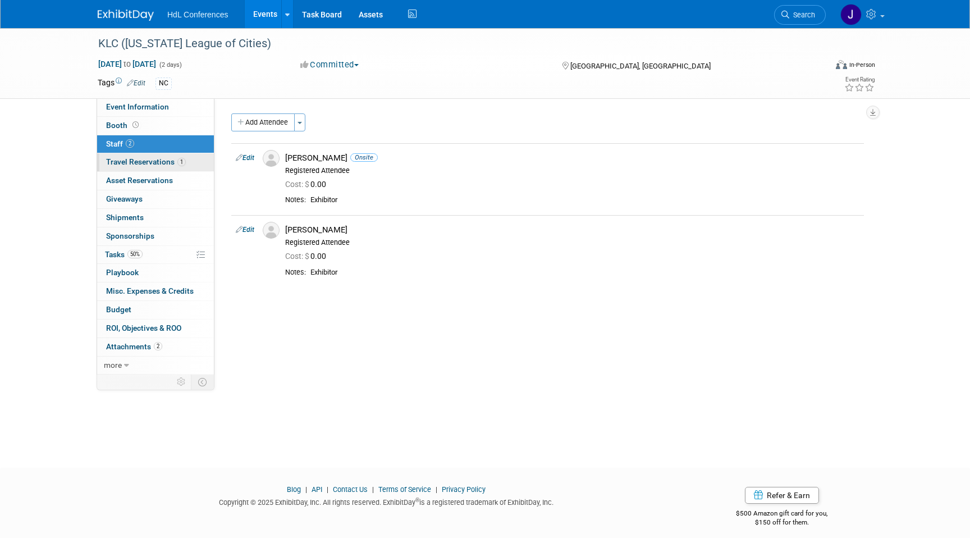
click at [169, 166] on span "Travel Reservations 1" at bounding box center [146, 161] width 80 height 9
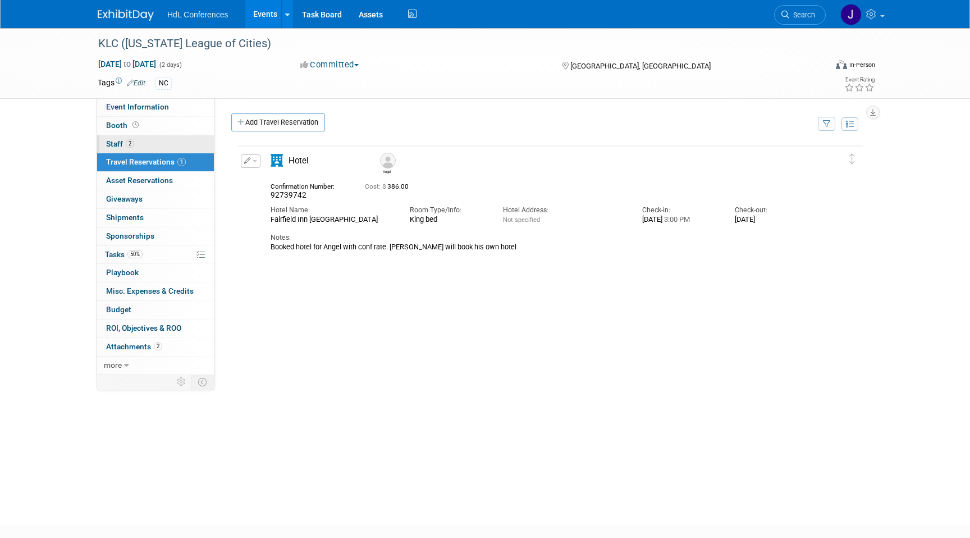
click at [167, 141] on link "2 Staff 2" at bounding box center [155, 144] width 117 height 18
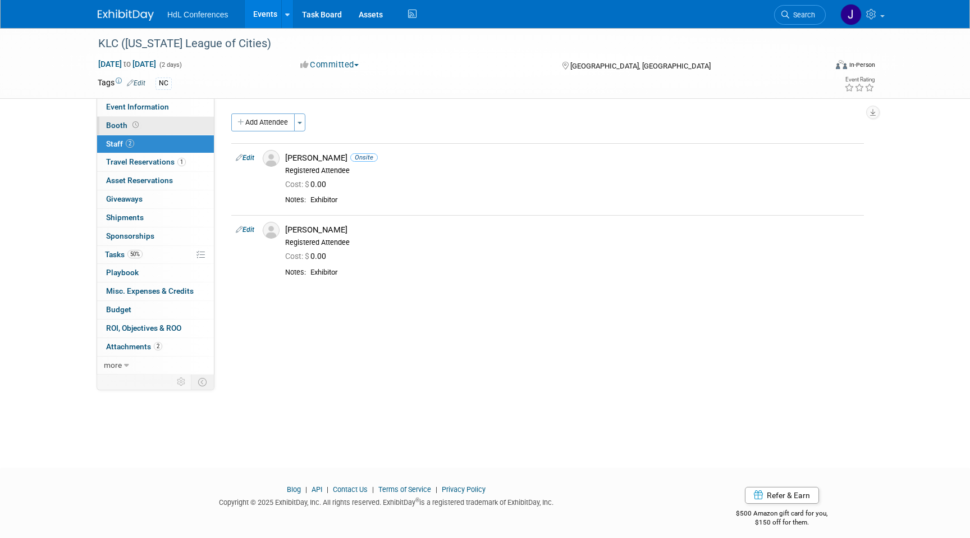
click at [171, 131] on link "Booth" at bounding box center [155, 126] width 117 height 18
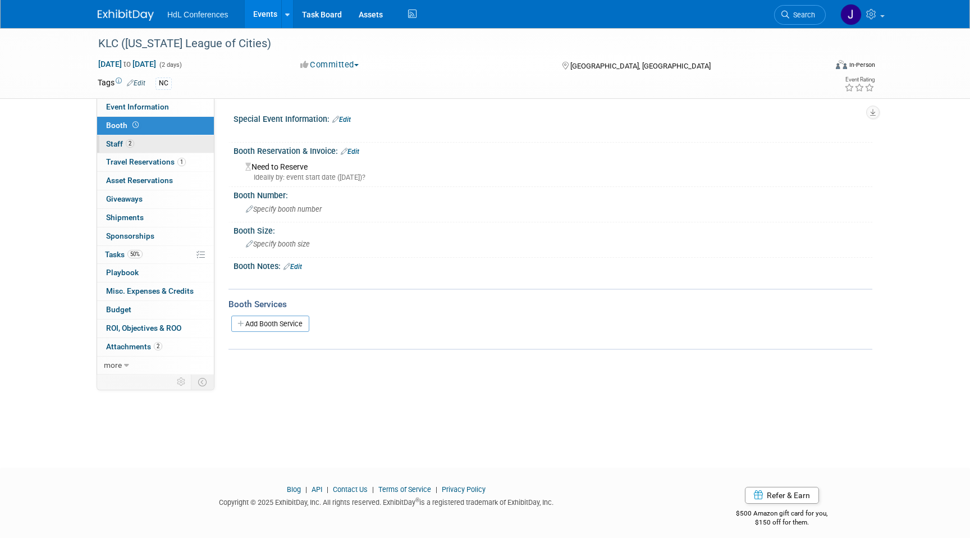
click at [165, 140] on link "2 Staff 2" at bounding box center [155, 144] width 117 height 18
